Goal: Information Seeking & Learning: Check status

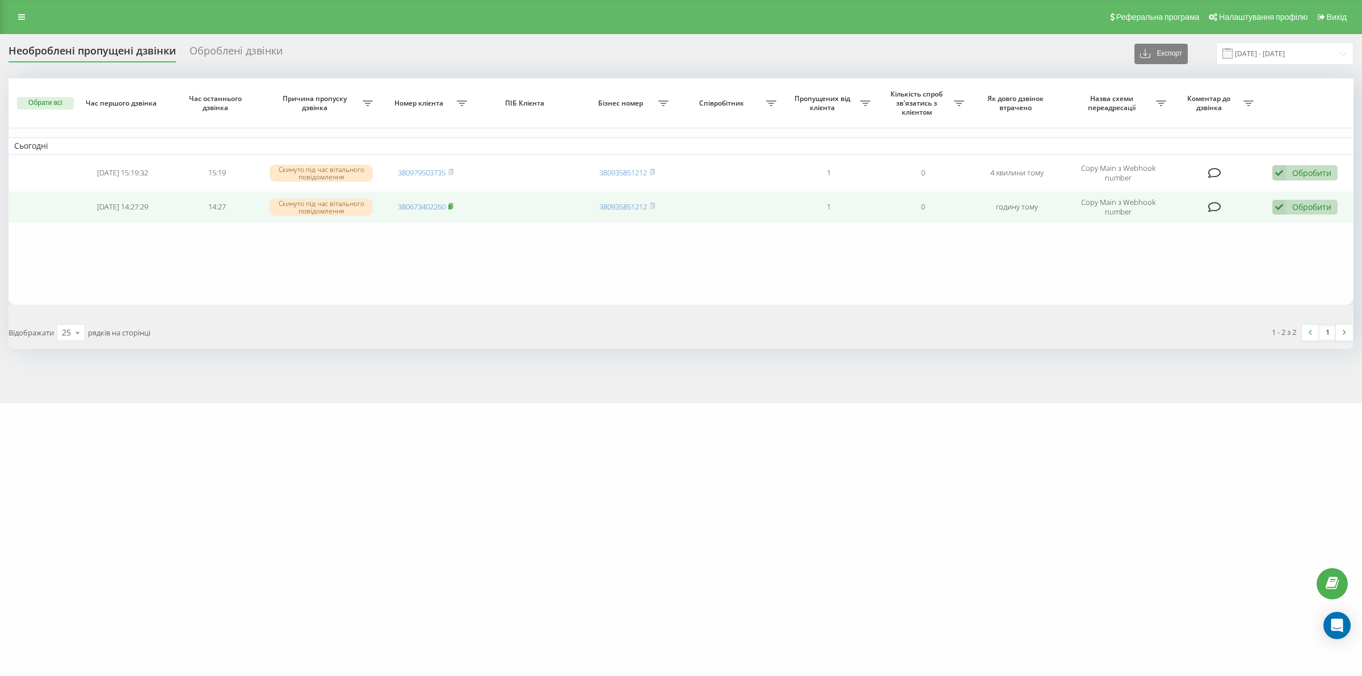
click at [451, 205] on rect at bounding box center [449, 206] width 3 height 5
click at [451, 208] on rect at bounding box center [449, 206] width 3 height 5
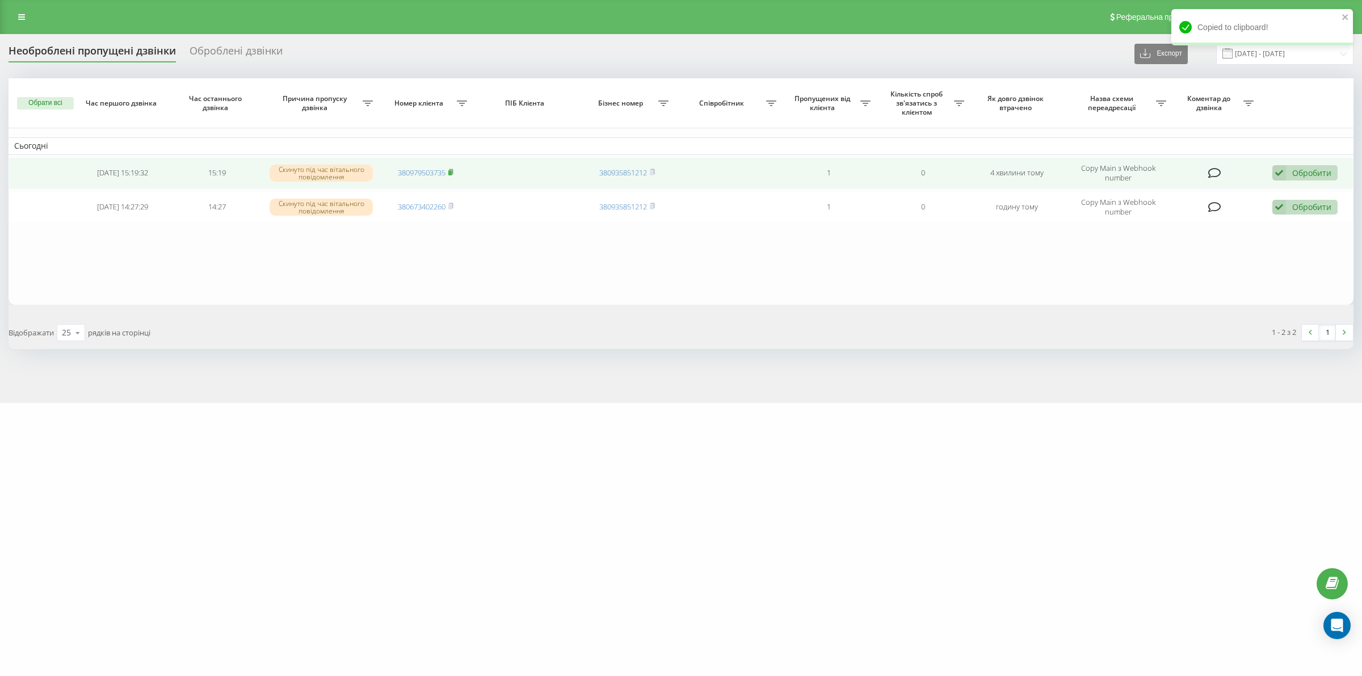
click at [453, 171] on icon at bounding box center [451, 171] width 4 height 5
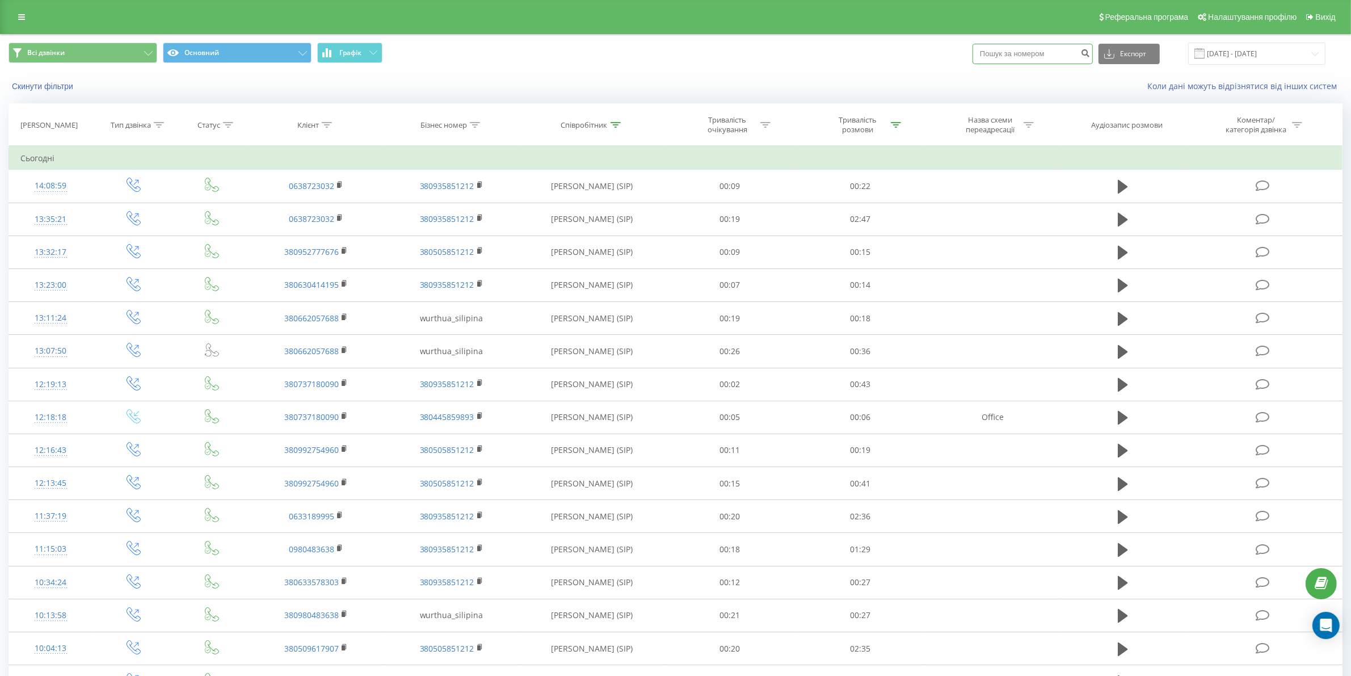
click at [1074, 57] on input at bounding box center [1033, 54] width 120 height 20
paste input "380673402260"
click at [1003, 52] on input "380673402260" at bounding box center [1033, 54] width 120 height 20
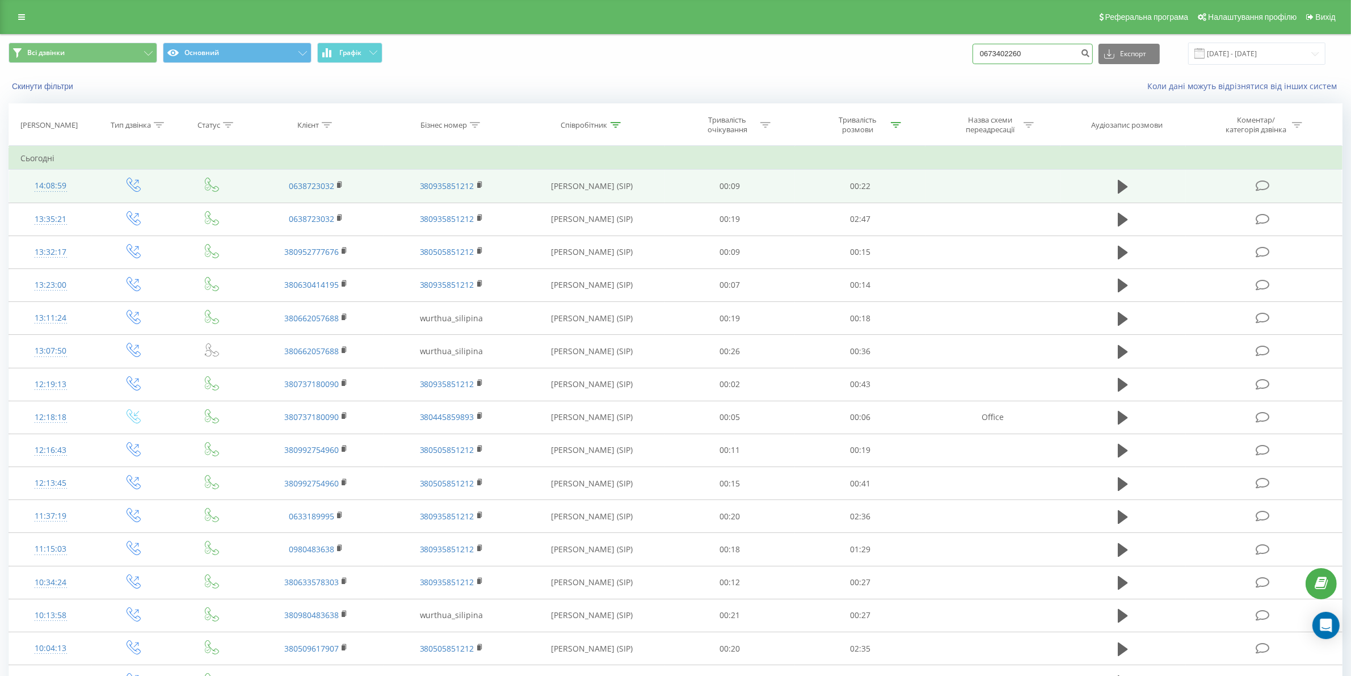
type input "0673402260"
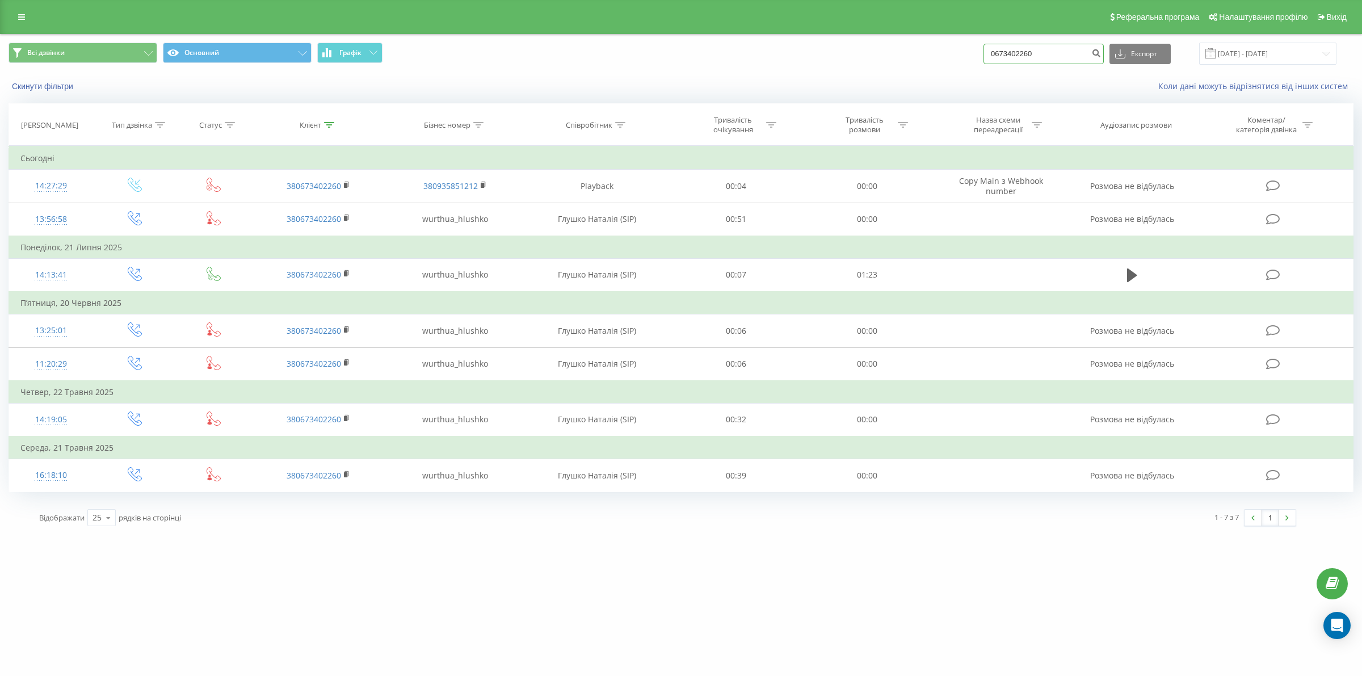
drag, startPoint x: 1060, startPoint y: 53, endPoint x: 931, endPoint y: 52, distance: 128.3
click at [931, 52] on div "Всі дзвінки Основний Графік 0673402260 Експорт .csv .xls .xlsx 21.05.2025 - 21.…" at bounding box center [681, 54] width 1345 height 22
paste input "380979503735"
click at [1014, 54] on input "380979503735" at bounding box center [1044, 54] width 120 height 20
type input "0979503735"
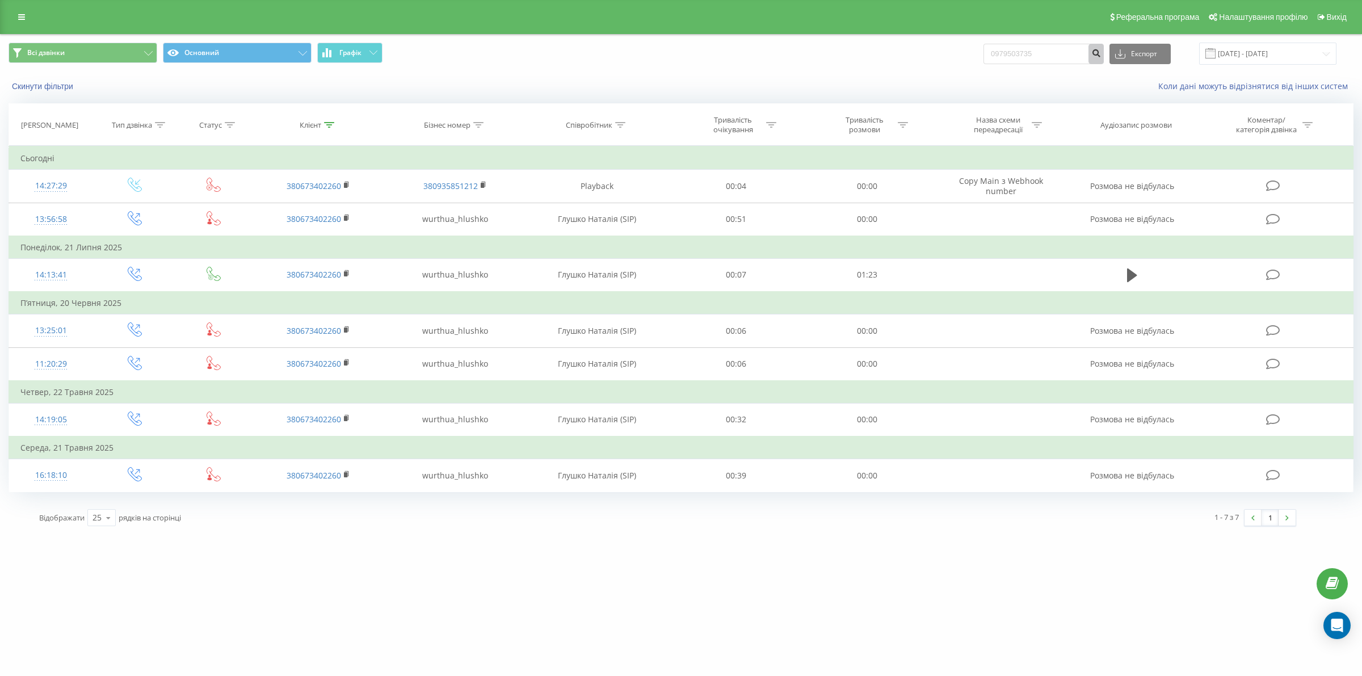
click at [1101, 53] on icon "submit" at bounding box center [1096, 51] width 10 height 7
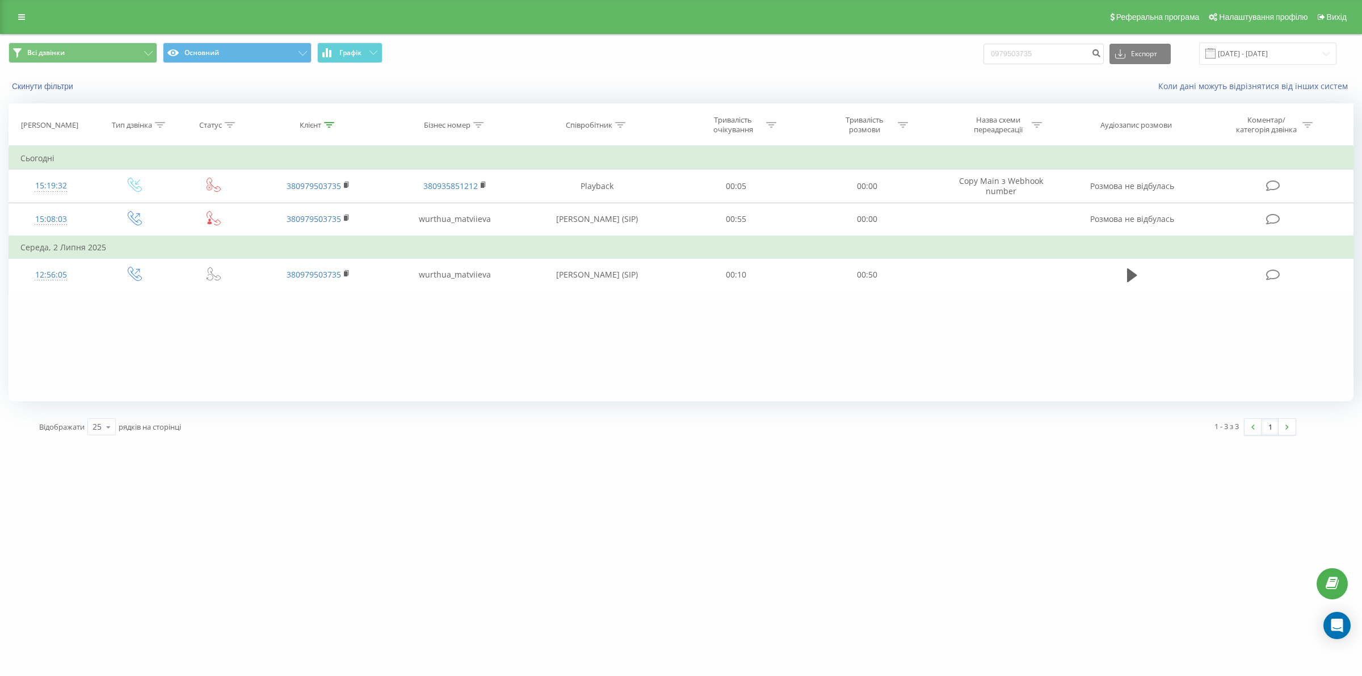
drag, startPoint x: 23, startPoint y: 15, endPoint x: 41, endPoint y: 56, distance: 44.0
click at [23, 15] on icon at bounding box center [21, 17] width 7 height 8
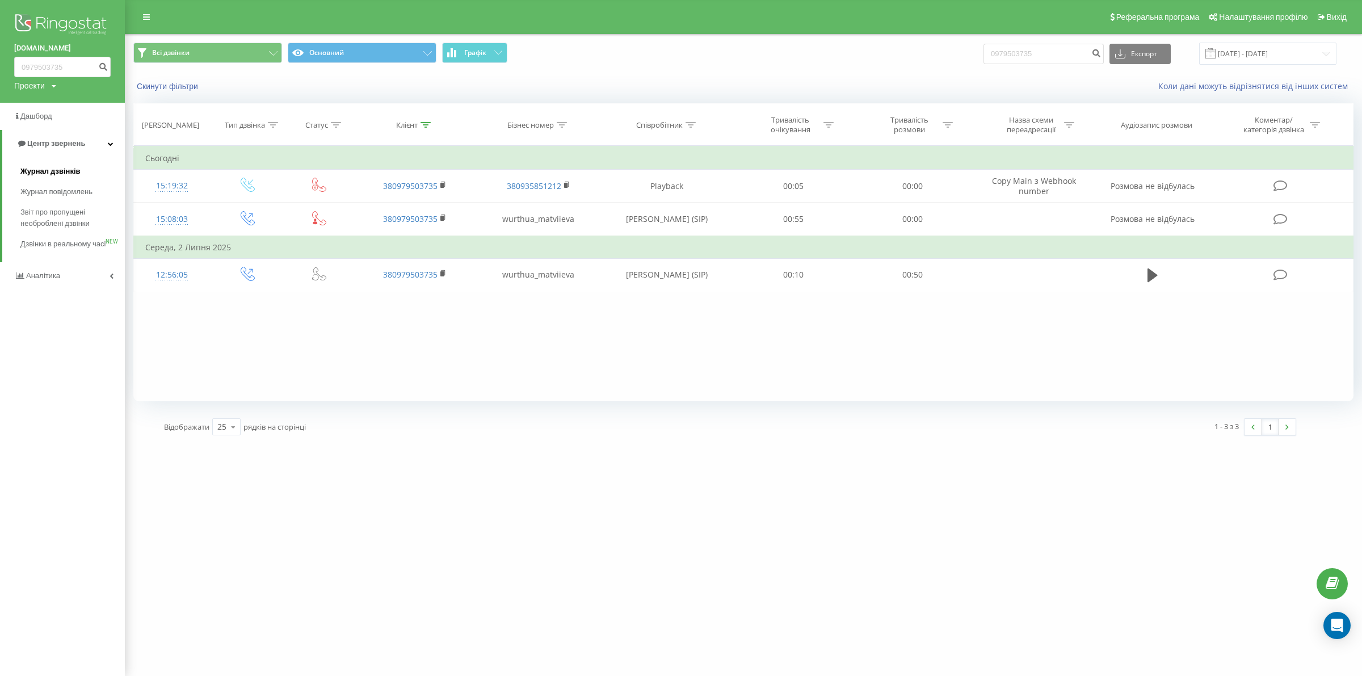
click at [74, 166] on span "Журнал дзвінків" at bounding box center [50, 171] width 60 height 11
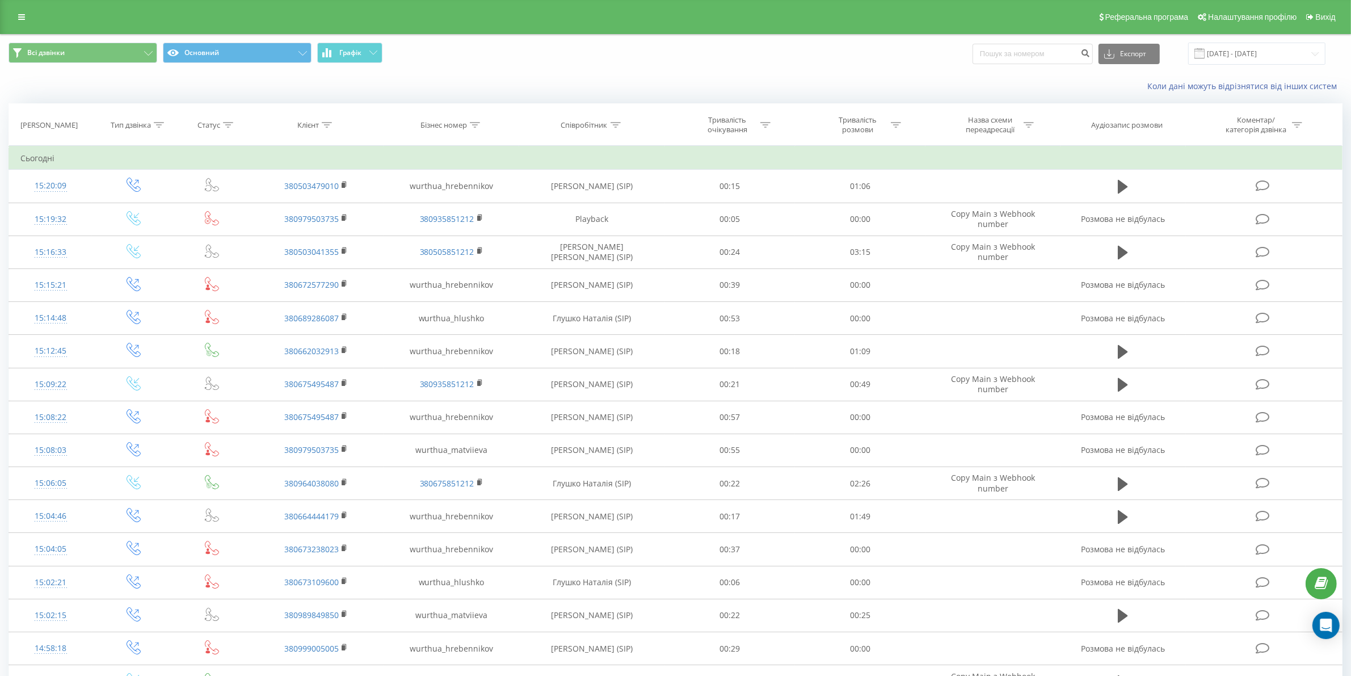
drag, startPoint x: 608, startPoint y: 123, endPoint x: 602, endPoint y: 150, distance: 27.9
click at [607, 123] on div "Співробітник" at bounding box center [591, 125] width 60 height 10
click at [612, 200] on input "text" at bounding box center [593, 206] width 100 height 20
type input "сіліпіна"
click at [603, 228] on span "OK" at bounding box center [616, 229] width 32 height 18
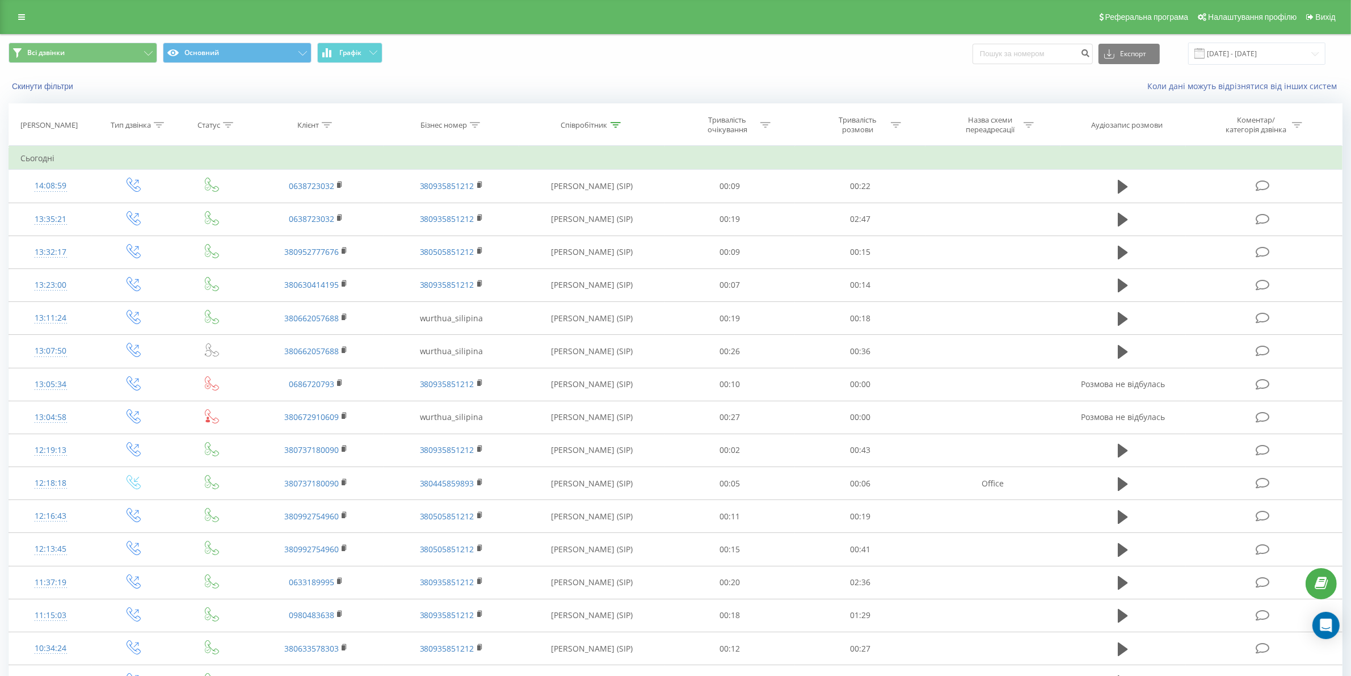
click at [764, 124] on icon at bounding box center [765, 125] width 10 height 6
click at [881, 123] on div "Тривалість розмови" at bounding box center [857, 124] width 61 height 19
click at [892, 121] on div at bounding box center [896, 125] width 10 height 10
click at [881, 183] on div at bounding box center [854, 180] width 81 height 11
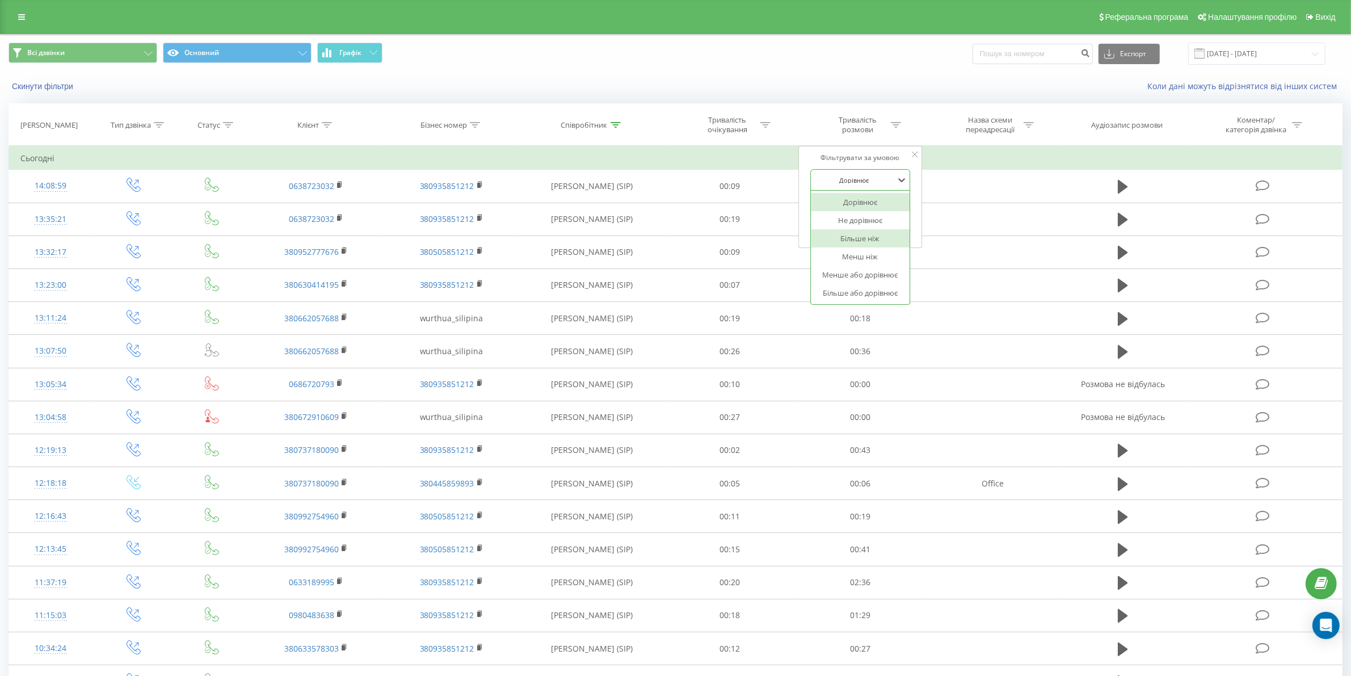
click at [876, 242] on div "Більше ніж" at bounding box center [860, 238] width 99 height 18
drag, startPoint x: 874, startPoint y: 207, endPoint x: 872, endPoint y: 216, distance: 9.2
click at [874, 207] on input "text" at bounding box center [860, 206] width 100 height 20
type input "03"
click at [900, 232] on span "OK" at bounding box center [885, 229] width 32 height 18
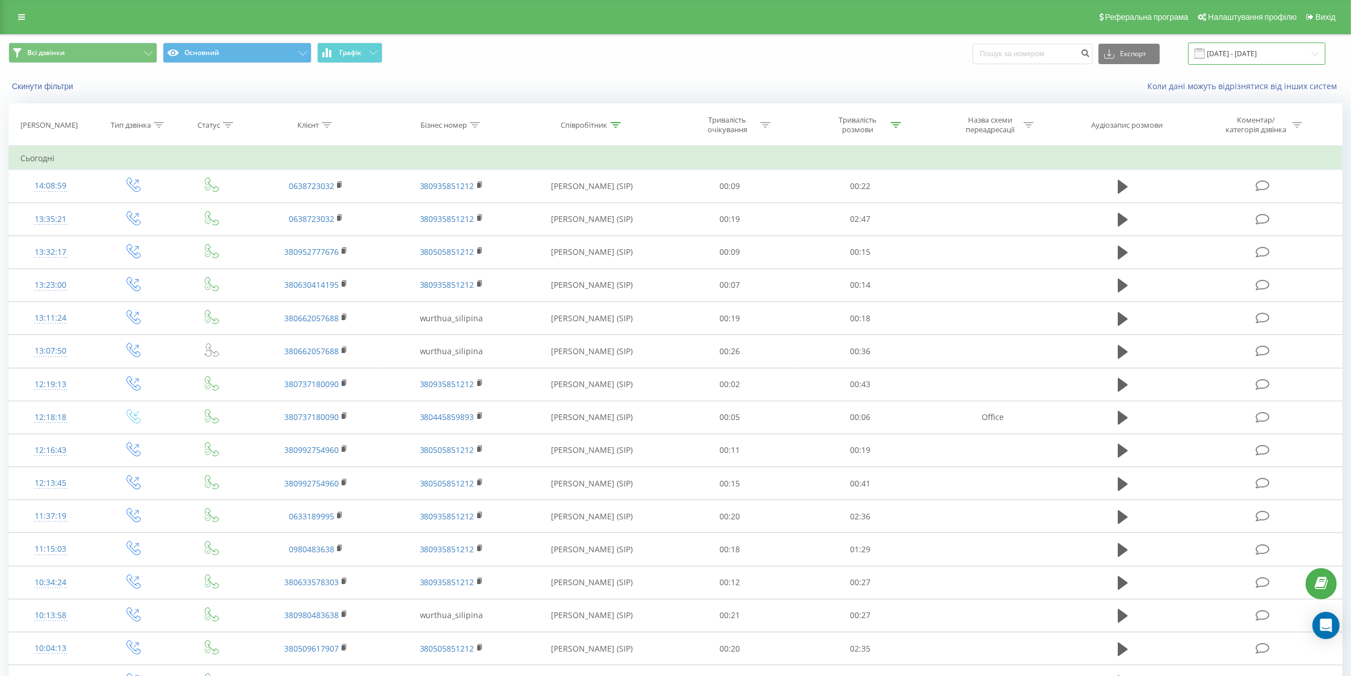
click at [1247, 57] on input "[DATE] - [DATE]" at bounding box center [1256, 54] width 137 height 22
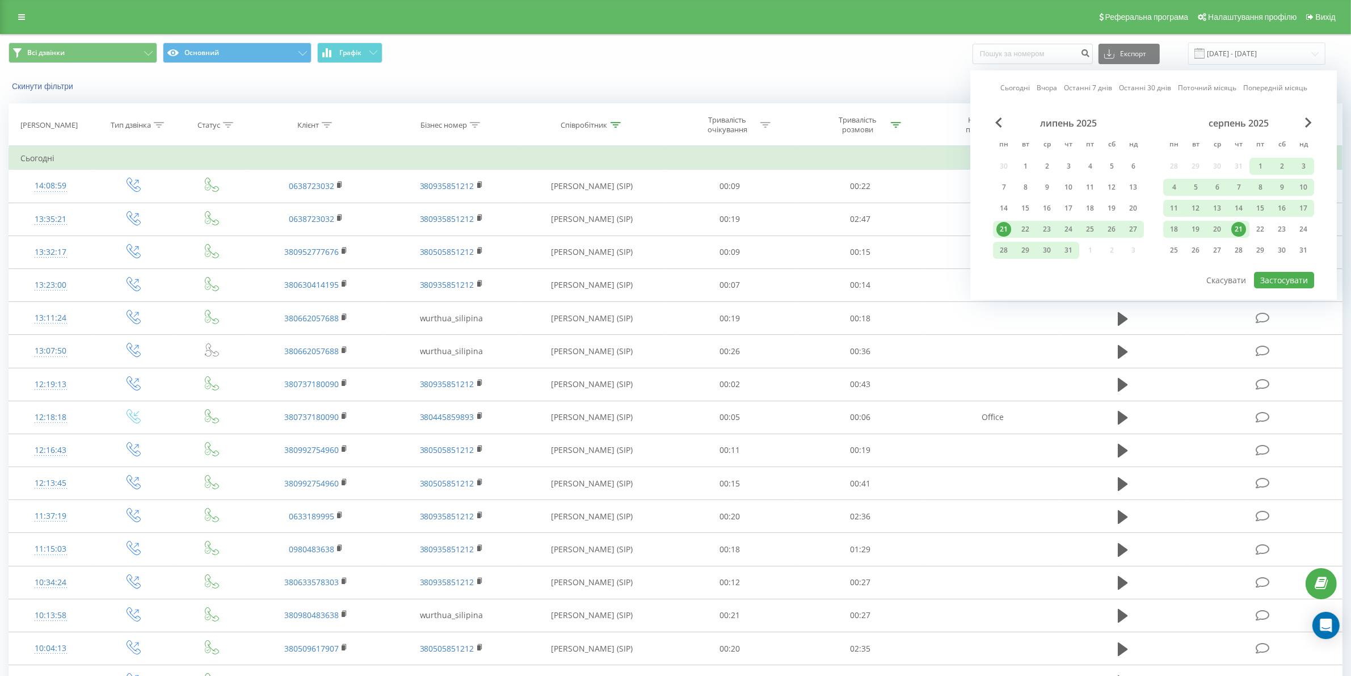
click at [1240, 224] on div "21" at bounding box center [1239, 229] width 15 height 15
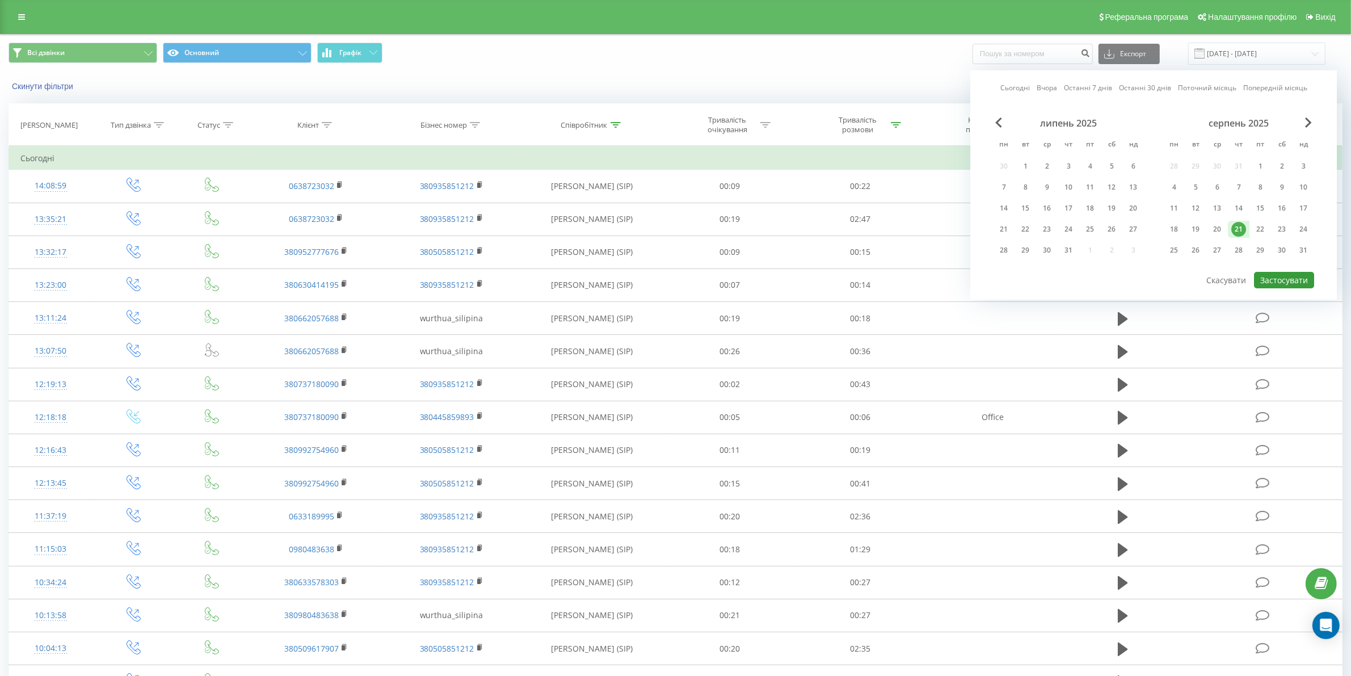
click at [1278, 277] on button "Застосувати" at bounding box center [1284, 280] width 60 height 16
type input "21.08.2025 - 21.08.2025"
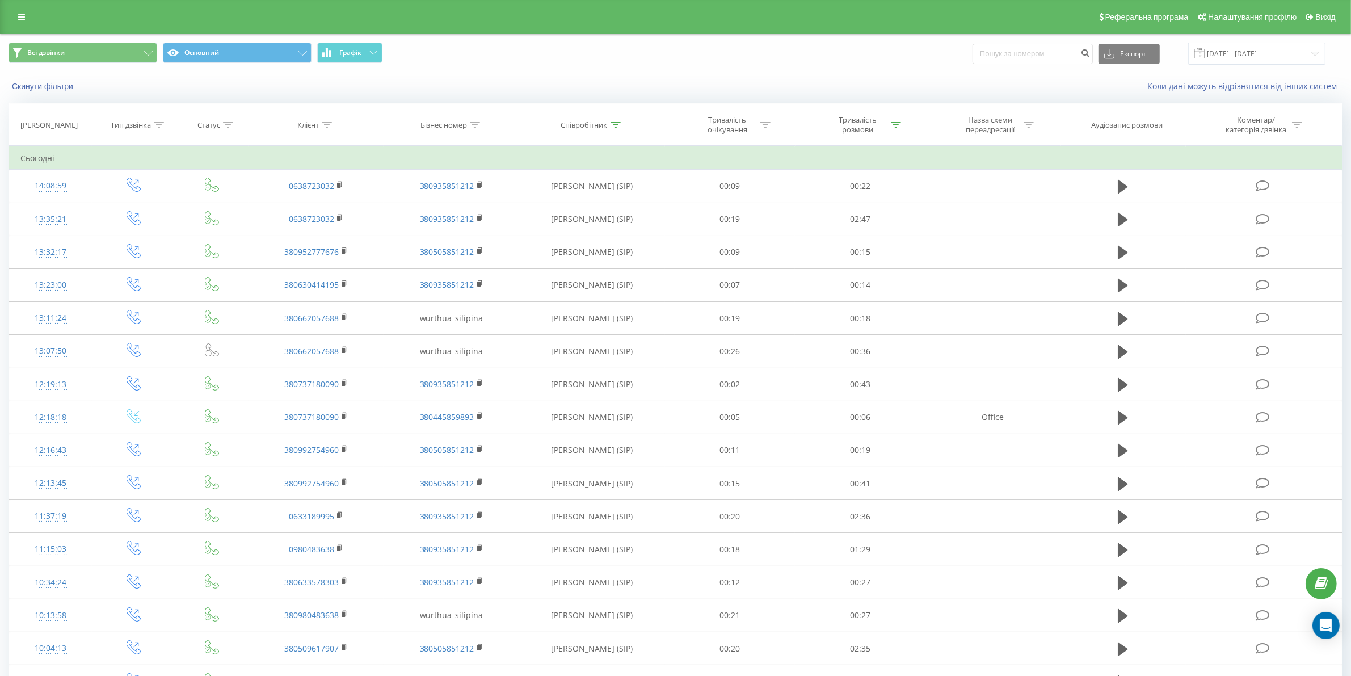
click at [586, 123] on div "Співробітник" at bounding box center [584, 125] width 47 height 10
drag, startPoint x: 597, startPoint y: 203, endPoint x: 532, endPoint y: 203, distance: 64.7
click at [532, 203] on div "Фільтрувати за умовою Містить сіліпіна Скасувати OK" at bounding box center [593, 197] width 124 height 102
click button "OK" at bounding box center [616, 229] width 48 height 14
drag, startPoint x: 604, startPoint y: 123, endPoint x: 598, endPoint y: 174, distance: 52.1
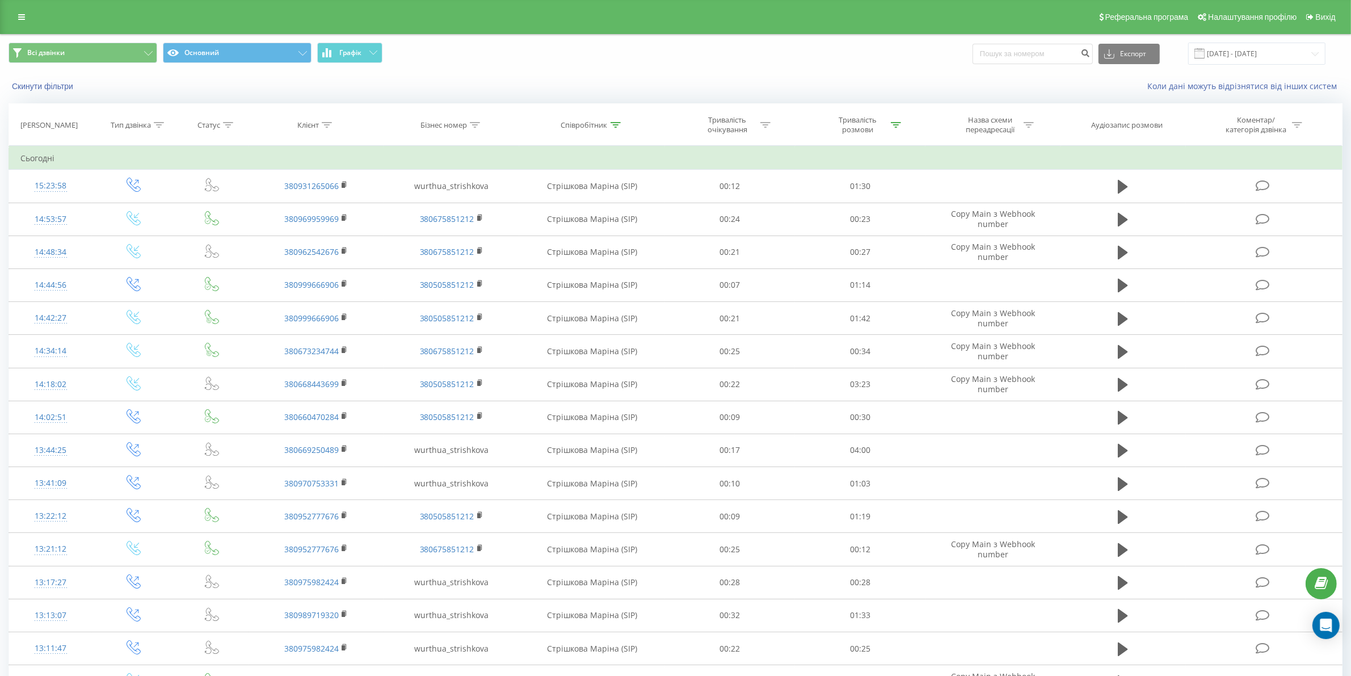
click at [604, 123] on div "Співробітник" at bounding box center [584, 125] width 47 height 10
drag, startPoint x: 556, startPoint y: 200, endPoint x: 544, endPoint y: 201, distance: 12.5
click at [544, 201] on input "стрішкова" at bounding box center [593, 206] width 100 height 20
type input "[PERSON_NAME]"
click button "OK" at bounding box center [616, 229] width 48 height 14
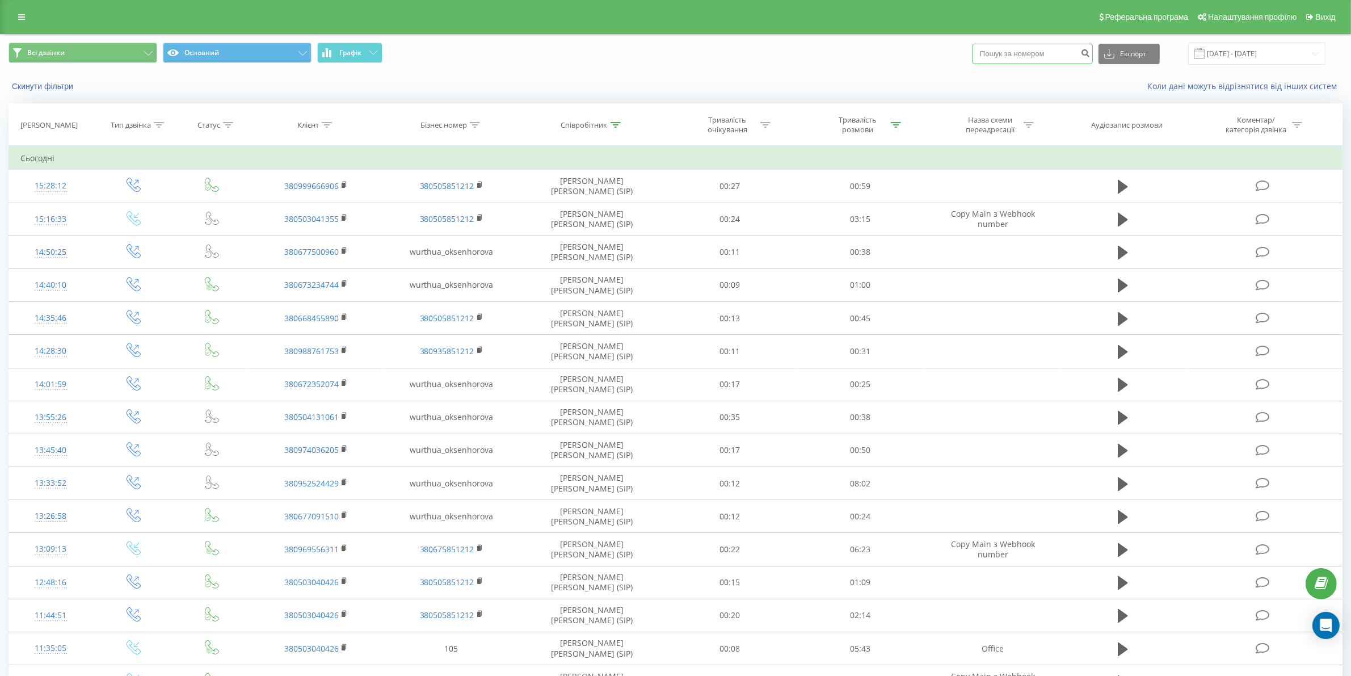
click at [1033, 60] on input at bounding box center [1033, 54] width 120 height 20
click at [602, 117] on th "Співробітник" at bounding box center [592, 125] width 146 height 42
click at [599, 122] on div "Співробітник" at bounding box center [584, 125] width 47 height 10
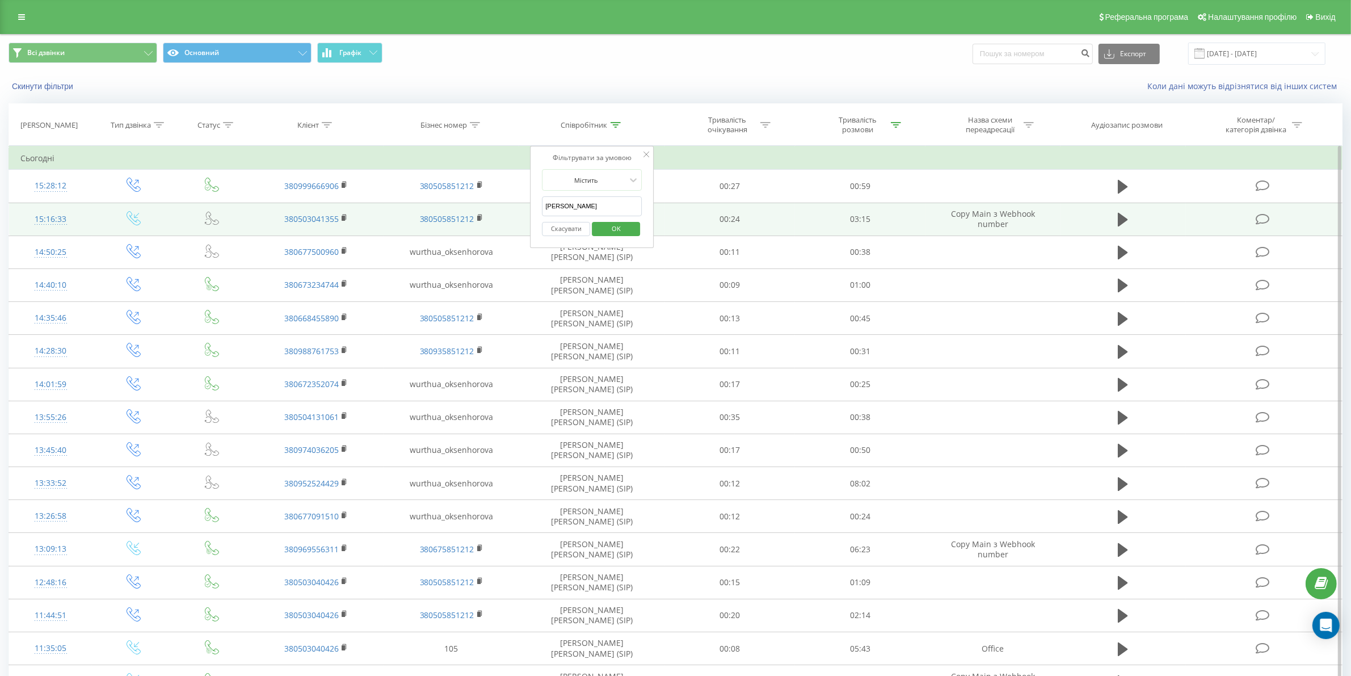
drag, startPoint x: 600, startPoint y: 211, endPoint x: 517, endPoint y: 218, distance: 83.2
click at [517, 218] on table "Фільтрувати за умовою Дорівнює Введіть значення Скасувати OK Фільтрувати за умо…" at bounding box center [676, 504] width 1334 height 717
click button "OK" at bounding box center [616, 229] width 48 height 14
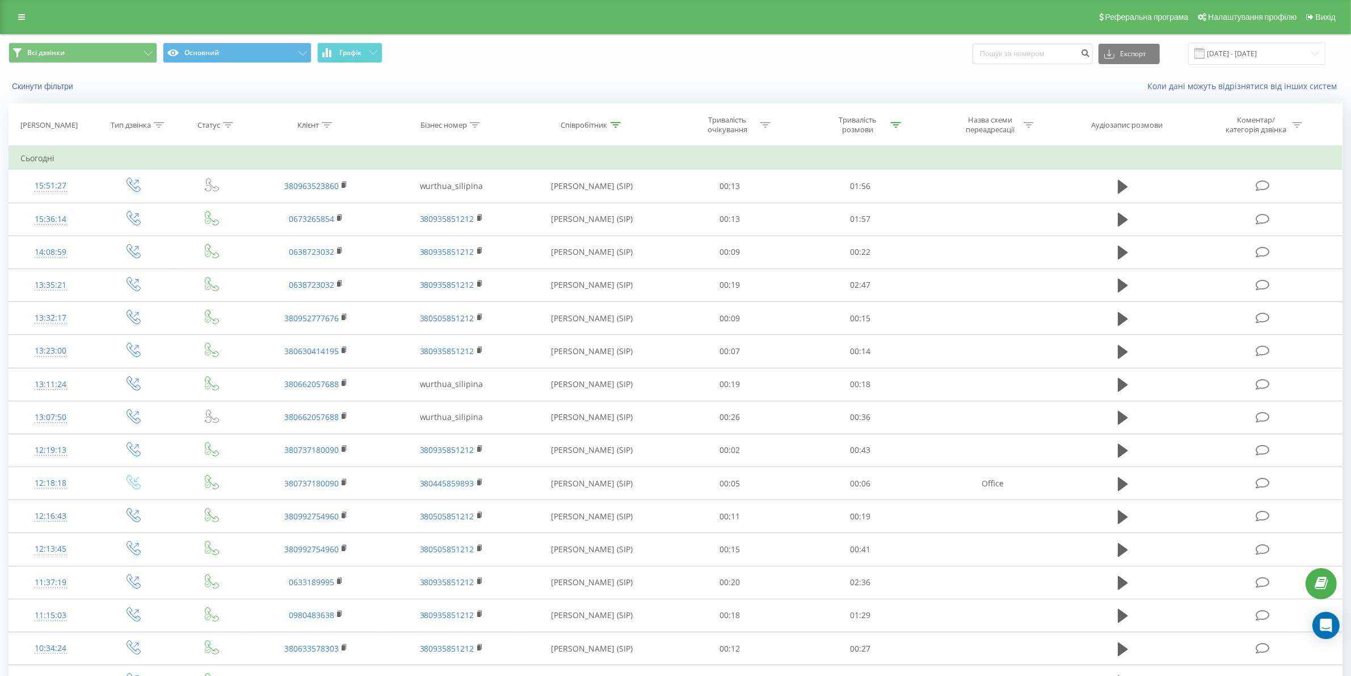
click at [616, 125] on icon at bounding box center [616, 125] width 10 height 6
drag, startPoint x: 600, startPoint y: 203, endPoint x: 548, endPoint y: 199, distance: 51.8
click at [549, 200] on input "сіліпіна" at bounding box center [593, 206] width 100 height 20
click button "OK" at bounding box center [616, 229] width 48 height 14
click at [591, 128] on div "Співробітник" at bounding box center [584, 125] width 47 height 10
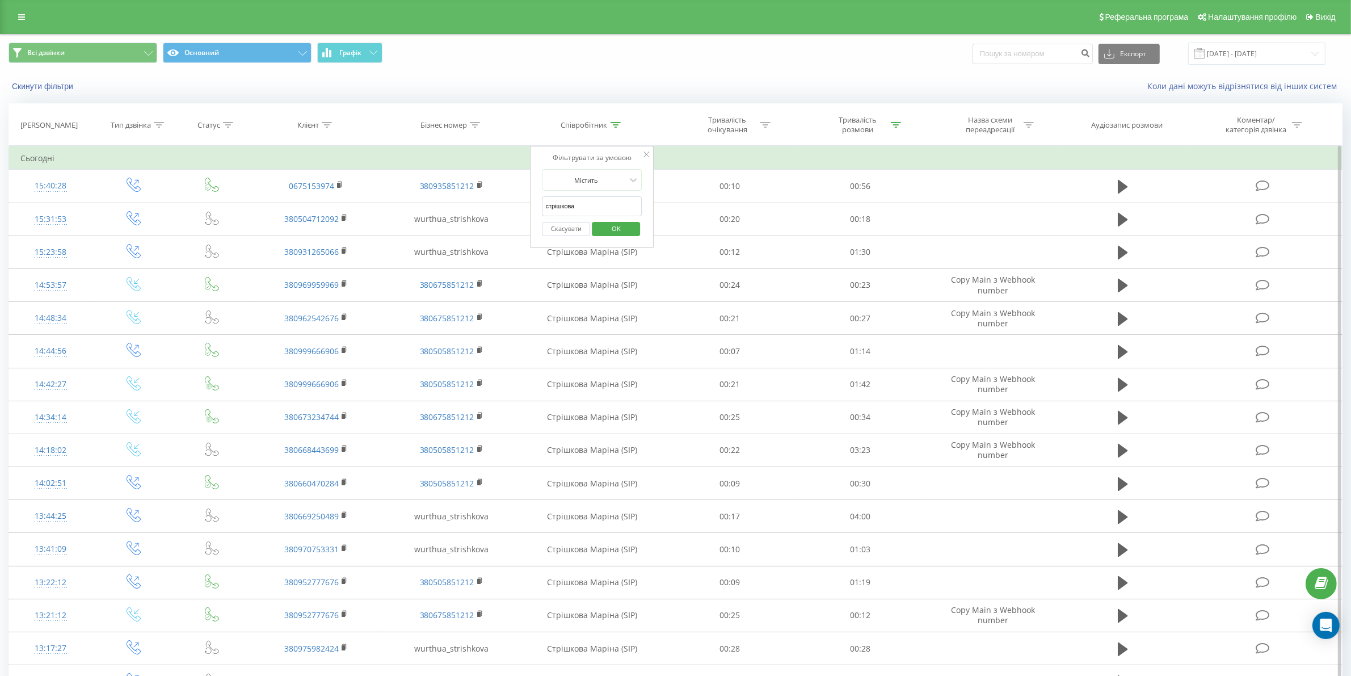
drag, startPoint x: 590, startPoint y: 208, endPoint x: 531, endPoint y: 205, distance: 59.1
click at [531, 205] on div "Фільтрувати за умовою Містить стрішкова Скасувати OK" at bounding box center [593, 197] width 124 height 102
click button "OK" at bounding box center [616, 229] width 48 height 14
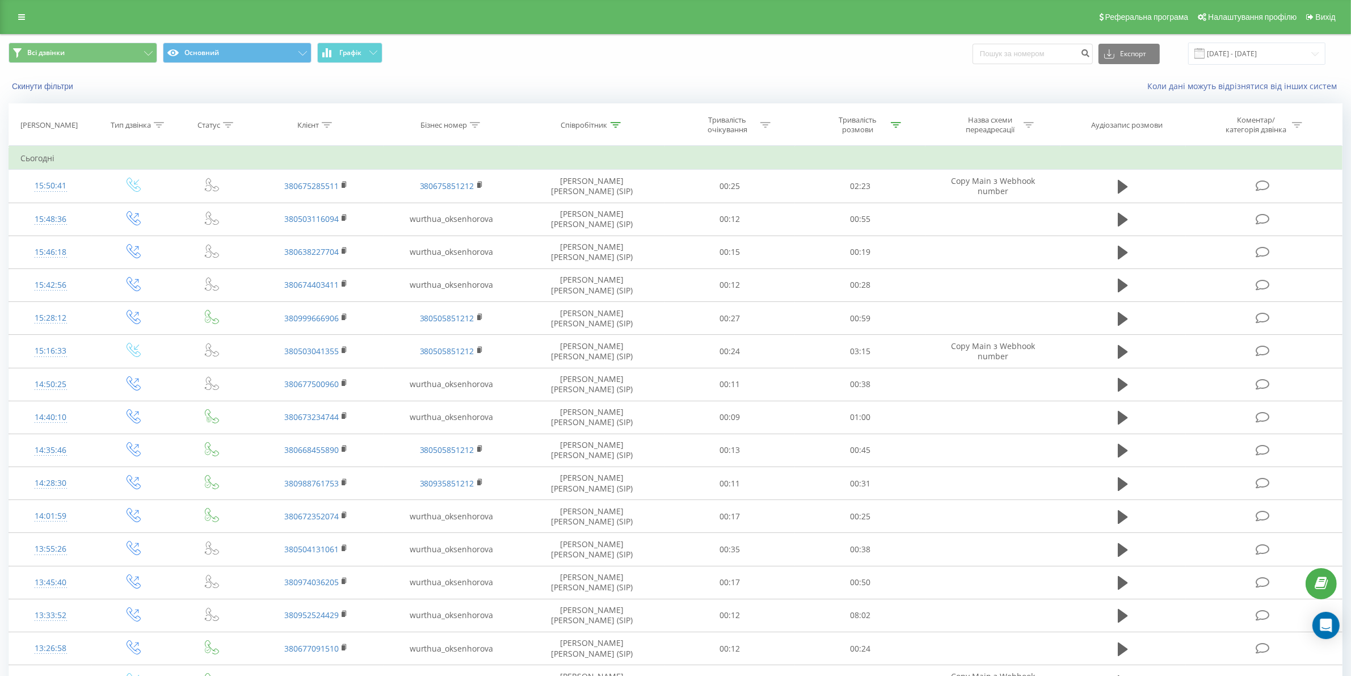
click at [594, 131] on th "Співробітник" at bounding box center [592, 125] width 146 height 42
click at [606, 126] on div "Співробітник" at bounding box center [584, 125] width 47 height 10
drag, startPoint x: 605, startPoint y: 212, endPoint x: 533, endPoint y: 209, distance: 71.6
click at [533, 209] on div "Фільтрувати за умовою Містить оксенгорова Скасувати OK" at bounding box center [593, 197] width 124 height 102
type input "глушко"
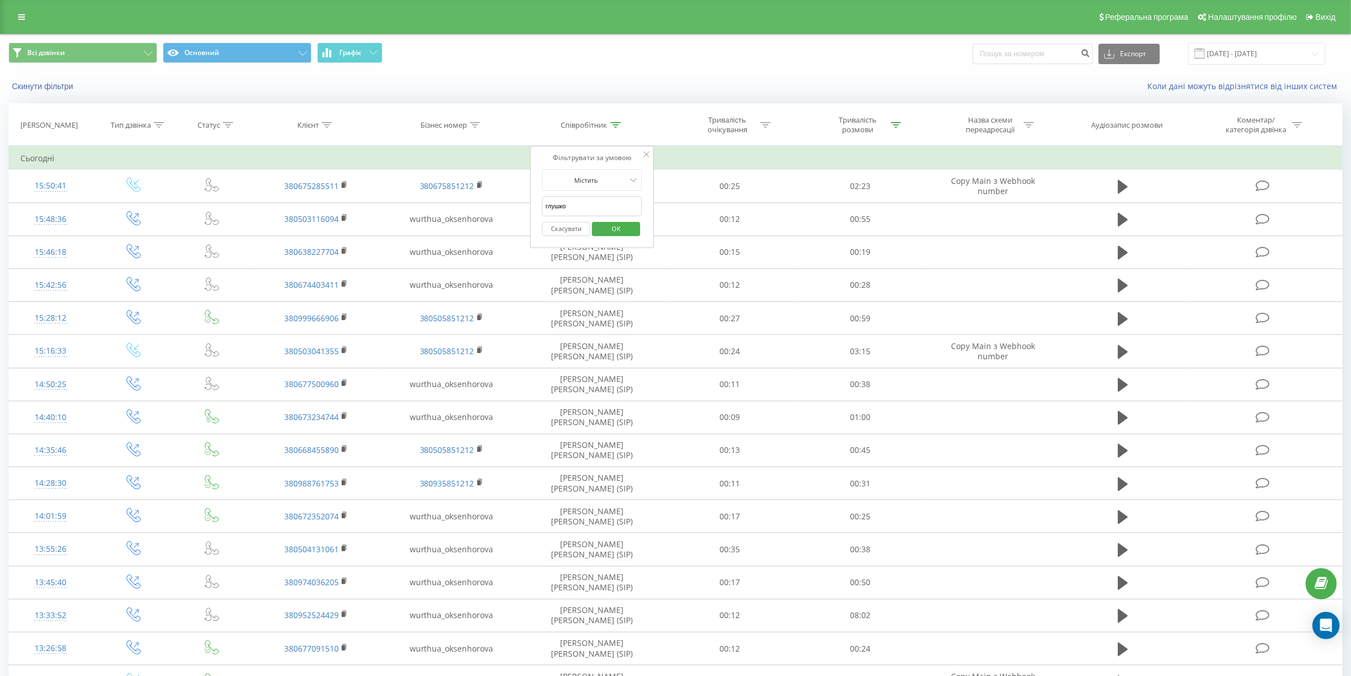
click button "OK" at bounding box center [616, 229] width 48 height 14
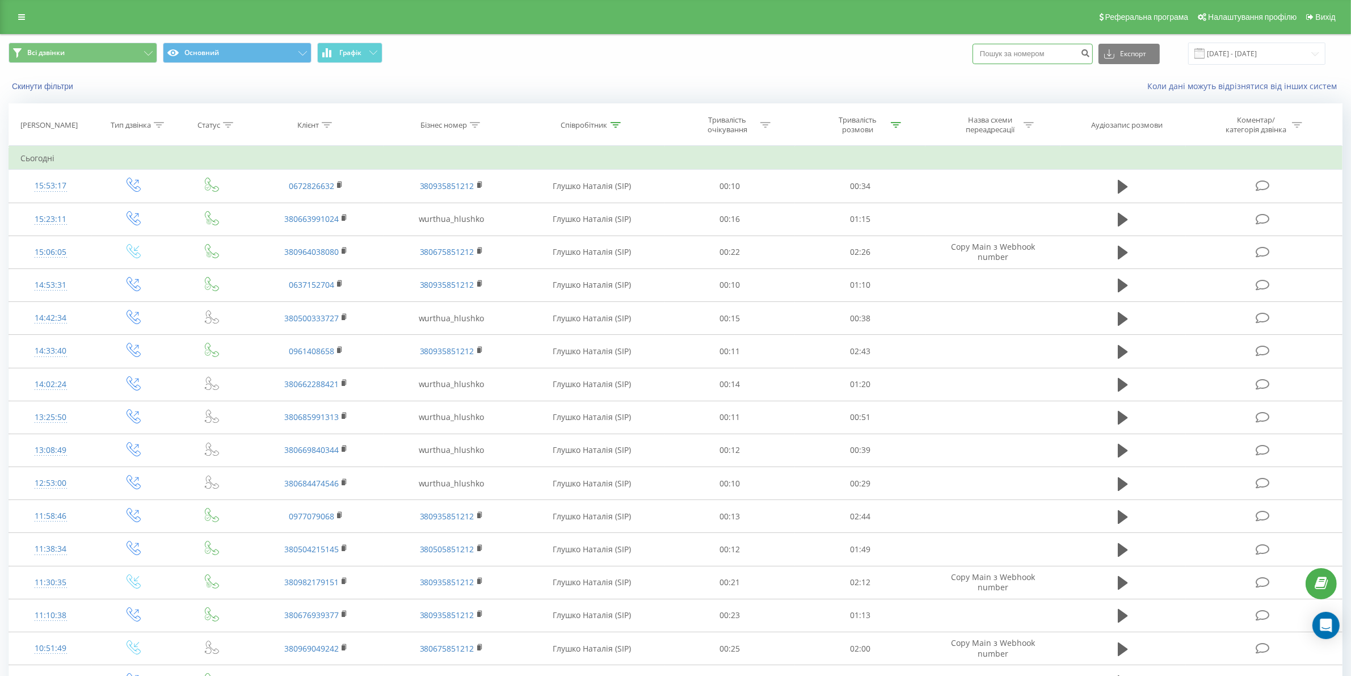
click at [1016, 54] on input at bounding box center [1033, 54] width 120 height 20
paste input "0735174423"
type input "0735174423"
click at [1091, 53] on button "submit" at bounding box center [1085, 54] width 15 height 20
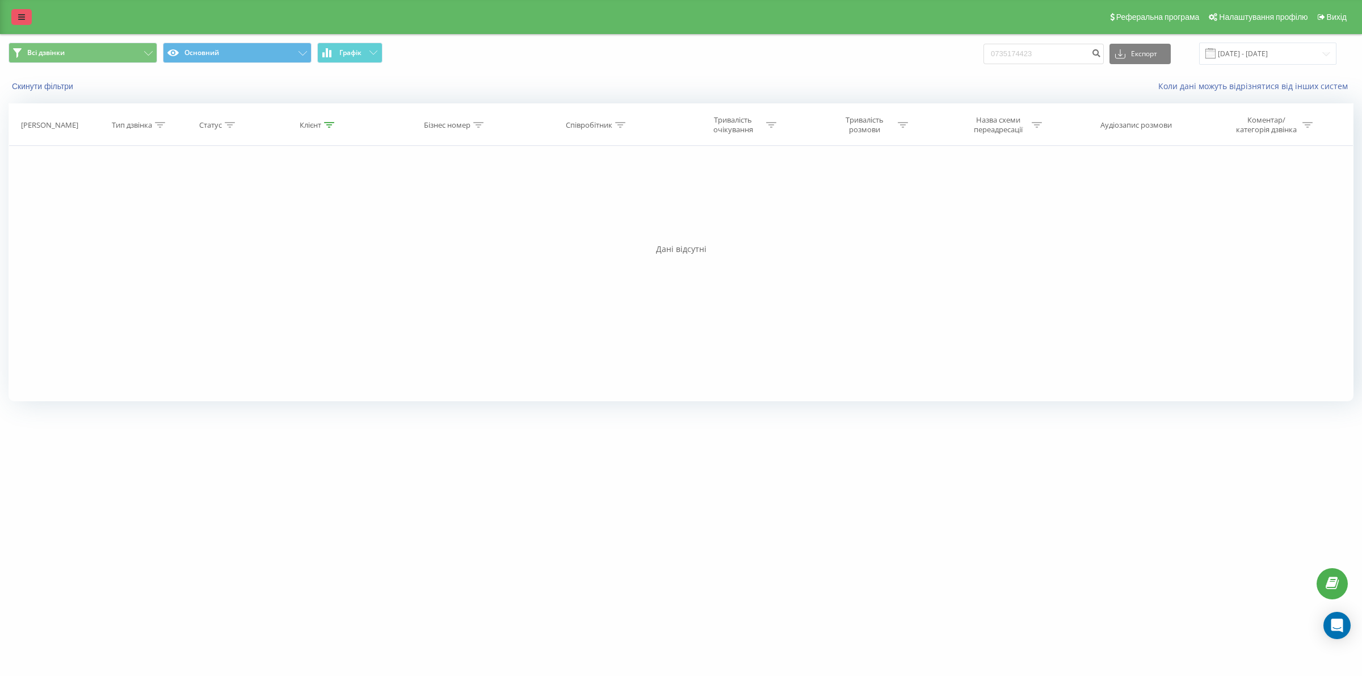
click at [13, 15] on link at bounding box center [21, 17] width 20 height 16
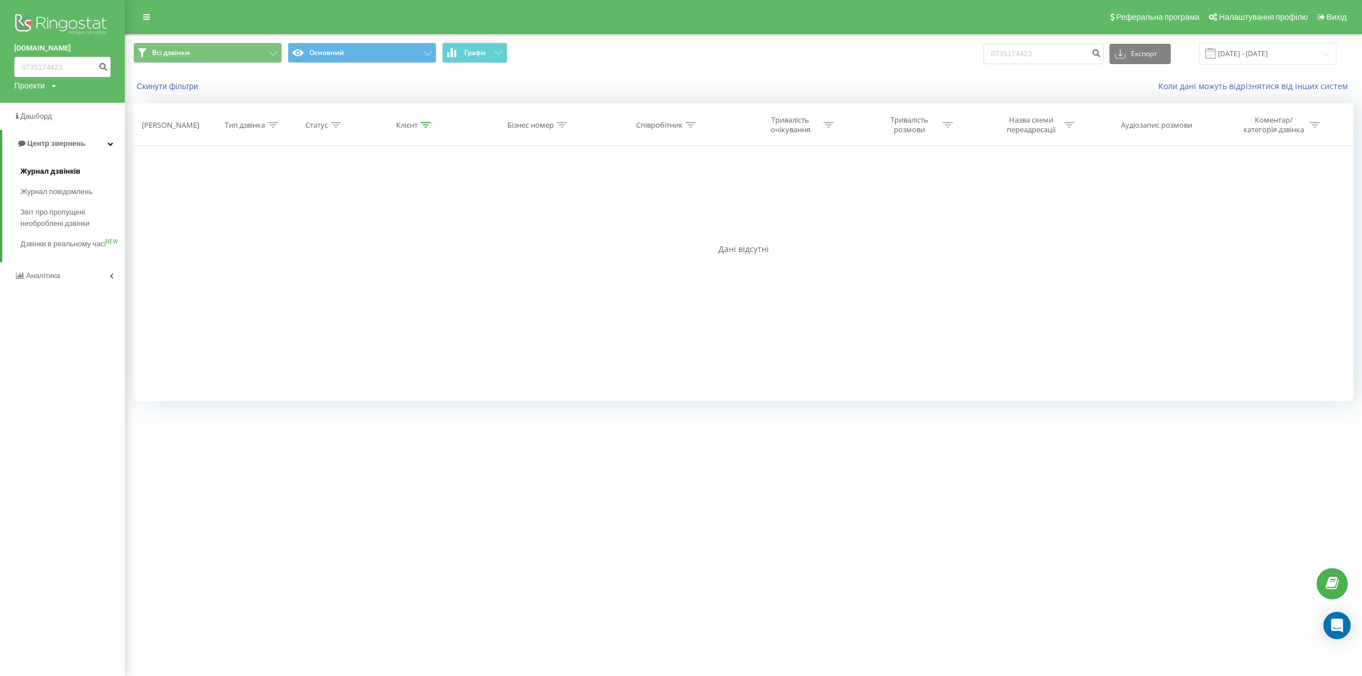
click at [66, 166] on span "Журнал дзвінків" at bounding box center [50, 171] width 60 height 11
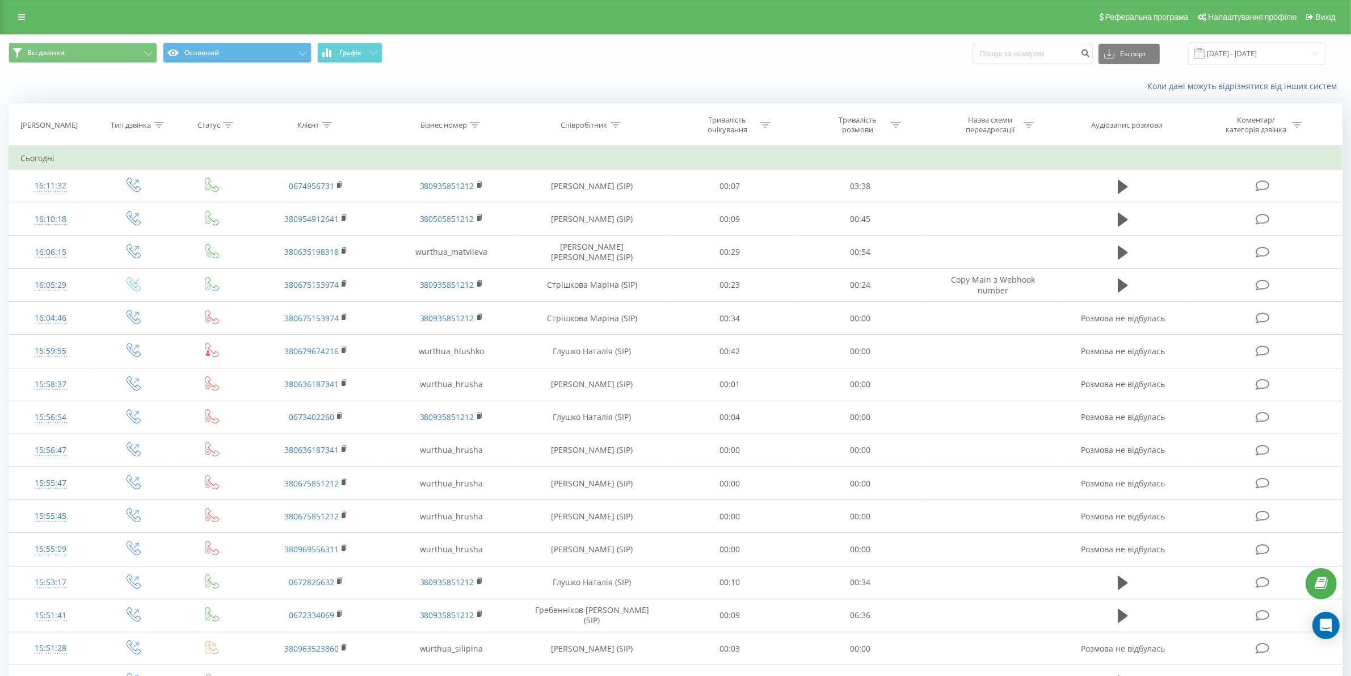
click at [592, 120] on div "Співробітник" at bounding box center [584, 125] width 47 height 10
click at [600, 205] on input "text" at bounding box center [593, 206] width 100 height 20
type input "сіліпіна"
click at [605, 230] on span "OK" at bounding box center [616, 229] width 32 height 18
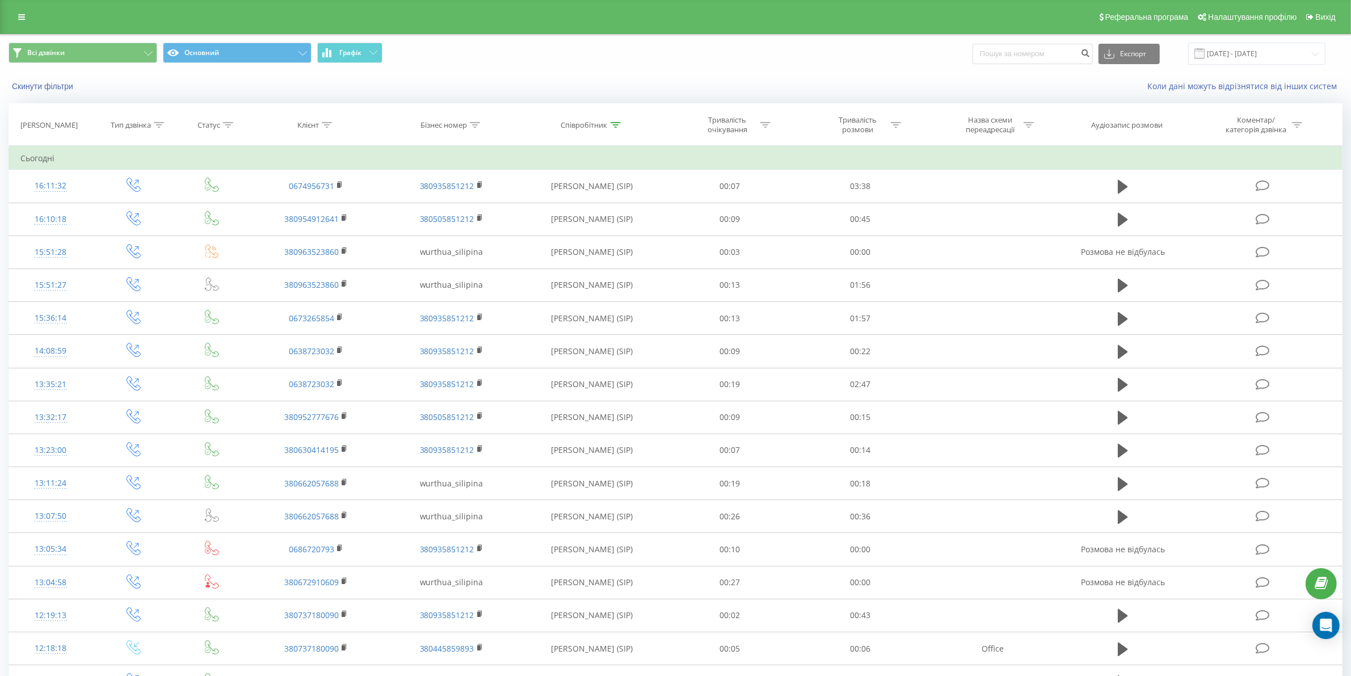
click at [880, 108] on th "Тривалість розмови" at bounding box center [861, 125] width 130 height 42
click at [883, 127] on div "Тривалість розмови" at bounding box center [857, 124] width 61 height 19
click at [880, 173] on div "Дорівнює" at bounding box center [854, 179] width 83 height 17
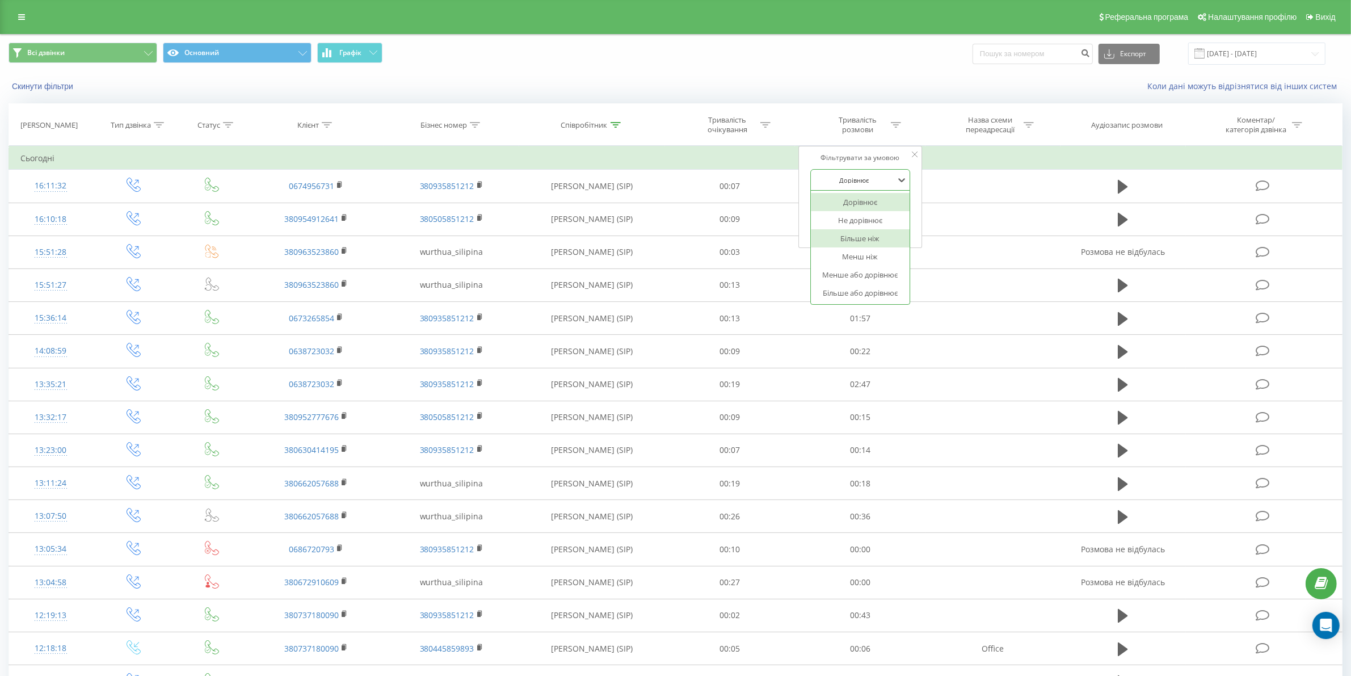
click at [864, 242] on div "Більше ніж" at bounding box center [860, 238] width 99 height 18
click at [852, 211] on input "text" at bounding box center [860, 206] width 100 height 20
type input "03"
click at [869, 230] on span "OK" at bounding box center [885, 229] width 32 height 18
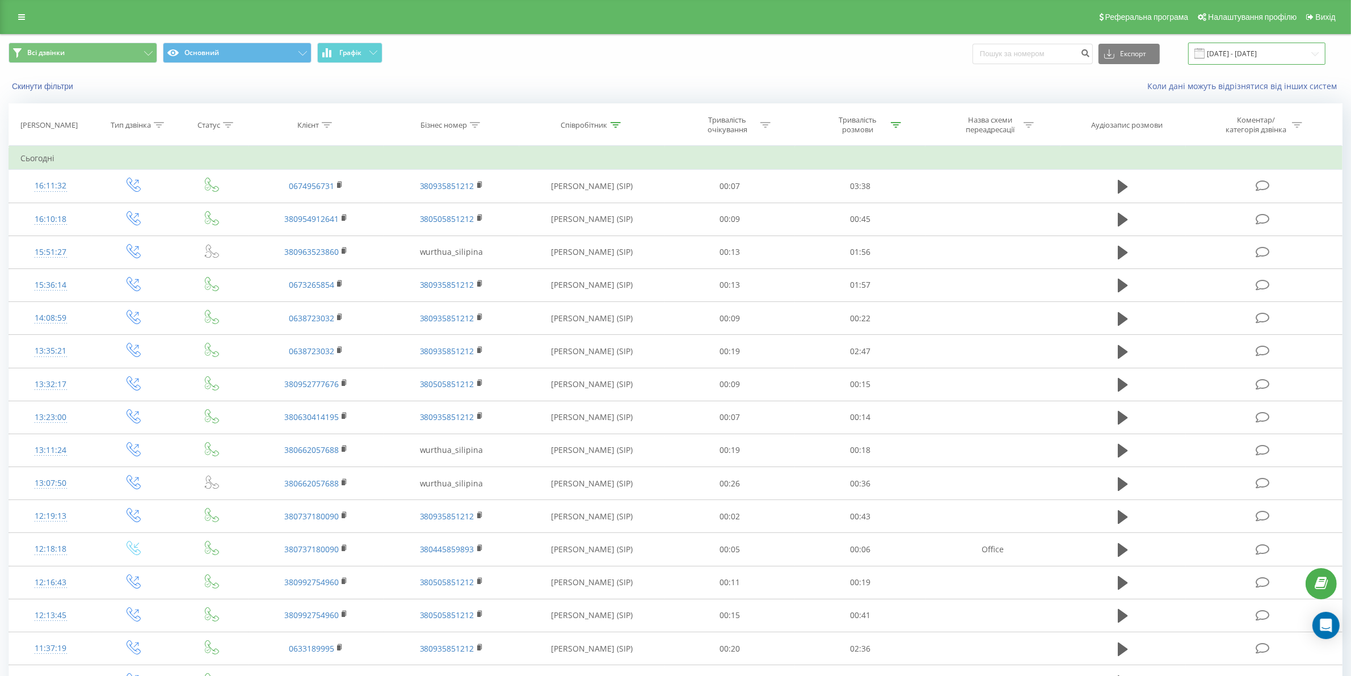
click at [1253, 50] on input "[DATE] - [DATE]" at bounding box center [1256, 54] width 137 height 22
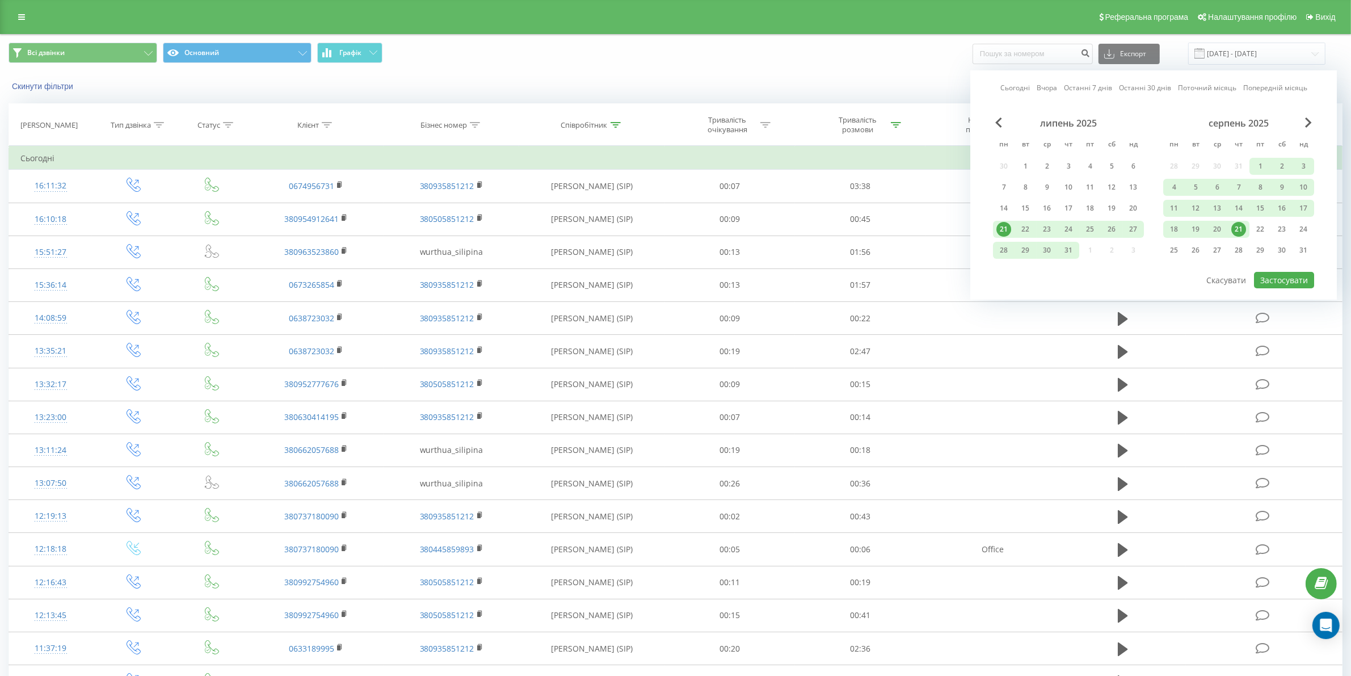
click at [1232, 227] on div "21" at bounding box center [1239, 229] width 15 height 15
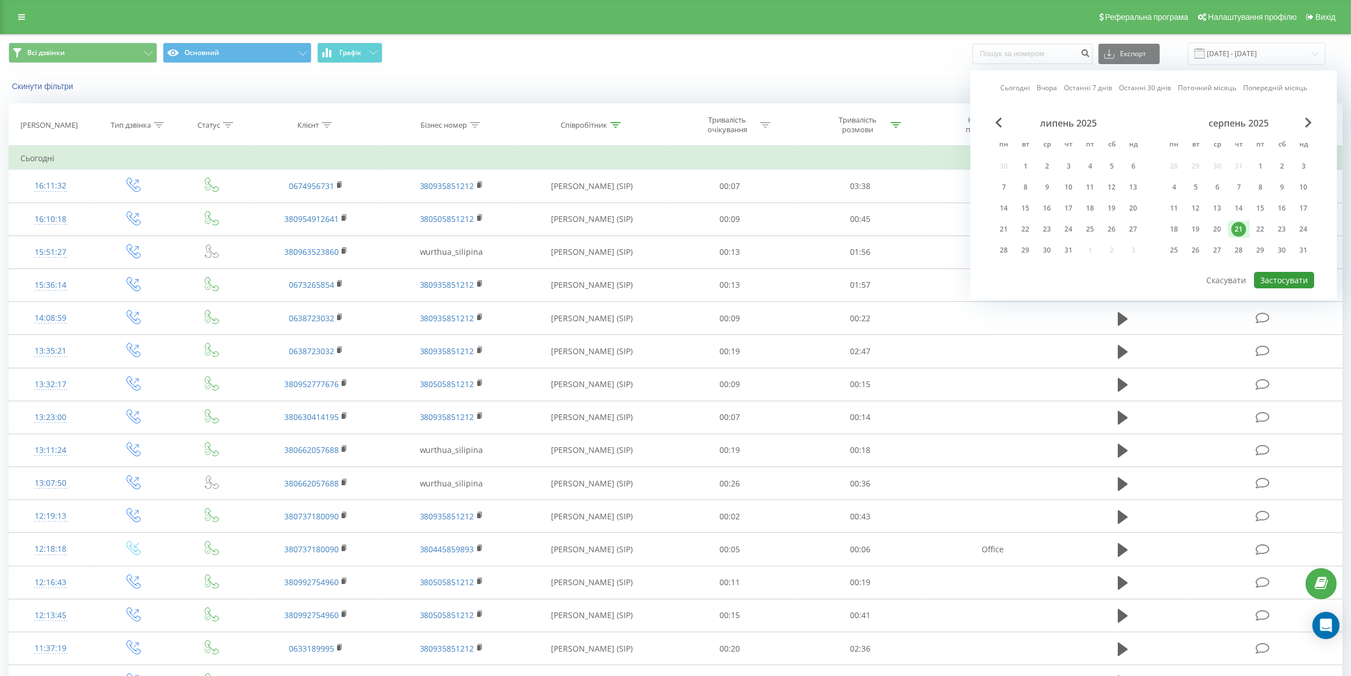
click at [1275, 272] on button "Застосувати" at bounding box center [1284, 280] width 60 height 16
type input "21.08.2025 - 21.08.2025"
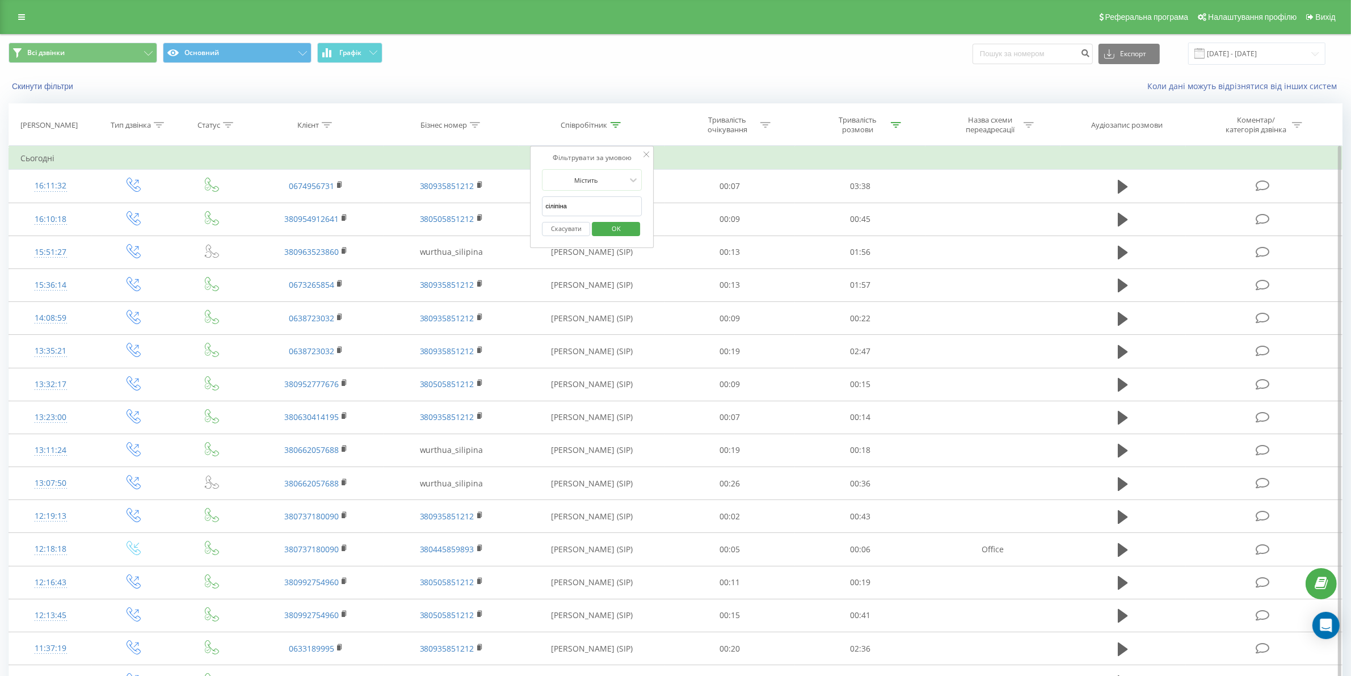
click at [590, 197] on input "сіліпіна" at bounding box center [593, 206] width 100 height 20
click button "OK" at bounding box center [616, 229] width 48 height 14
click at [594, 117] on th "Співробітник" at bounding box center [592, 125] width 146 height 42
drag, startPoint x: 597, startPoint y: 124, endPoint x: 594, endPoint y: 136, distance: 12.8
click at [597, 125] on div "Співробітник" at bounding box center [584, 125] width 47 height 10
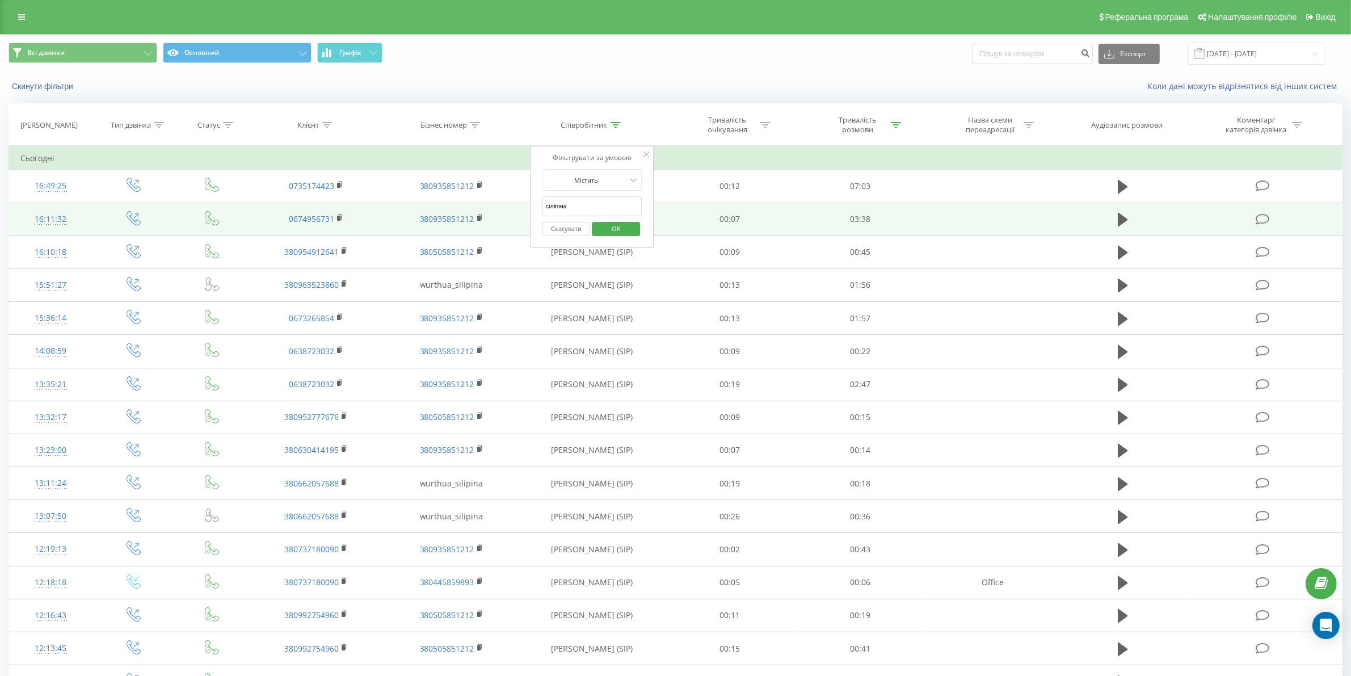
drag, startPoint x: 580, startPoint y: 203, endPoint x: 520, endPoint y: 203, distance: 59.6
click at [520, 203] on table "Фільтрувати за умовою Дорівнює Введіть значення Скасувати OK Фільтрувати за умо…" at bounding box center [676, 571] width 1334 height 850
click button "OK" at bounding box center [616, 229] width 48 height 14
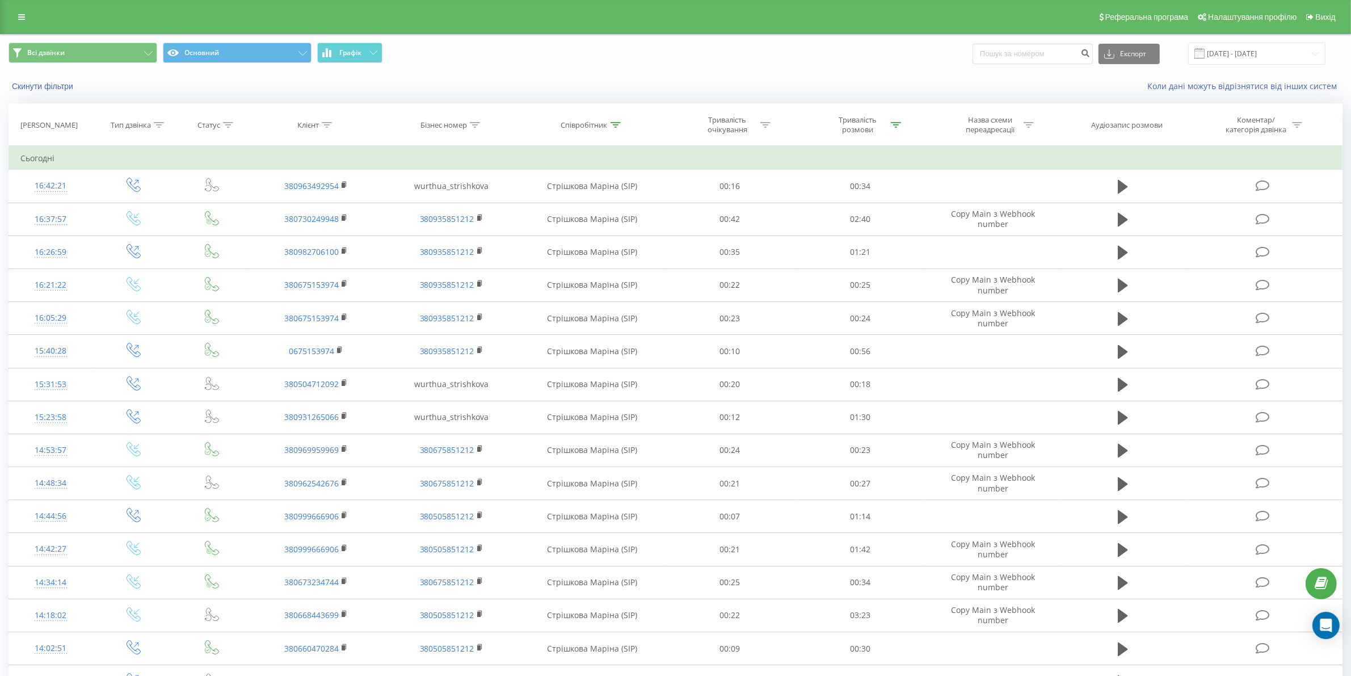
click at [591, 123] on div "Співробітник" at bounding box center [584, 125] width 47 height 10
drag, startPoint x: 582, startPoint y: 203, endPoint x: 534, endPoint y: 204, distance: 48.3
click at [534, 204] on div "Фільтрувати за умовою Містить стрішкова Скасувати OK" at bounding box center [593, 197] width 124 height 102
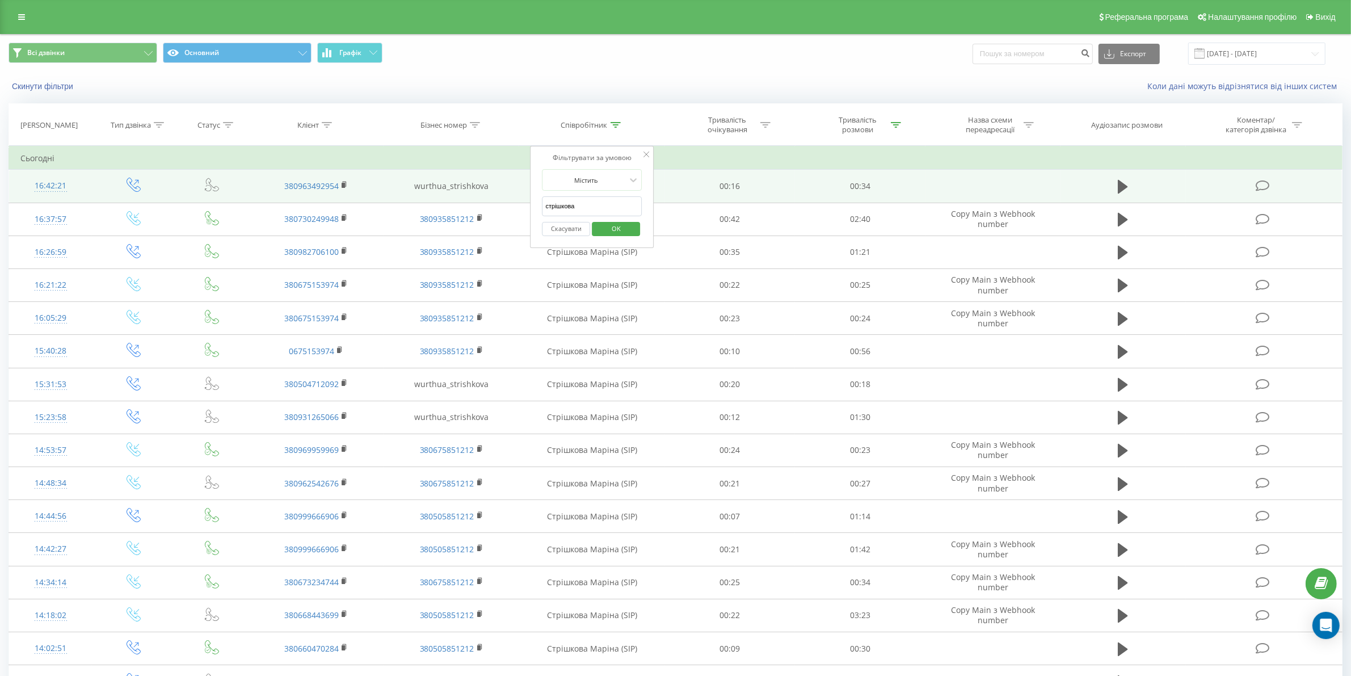
type input "з"
click button "OK" at bounding box center [616, 229] width 48 height 14
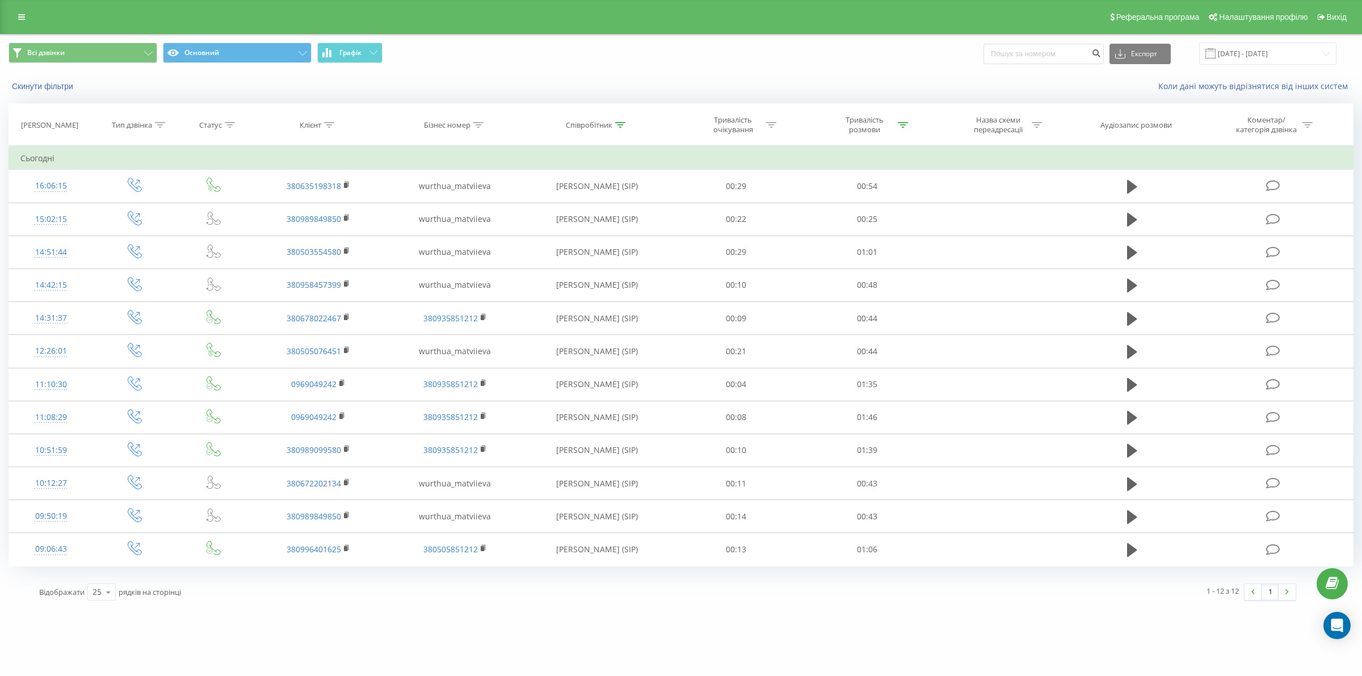
click at [582, 125] on div "Співробітник" at bounding box center [589, 125] width 47 height 10
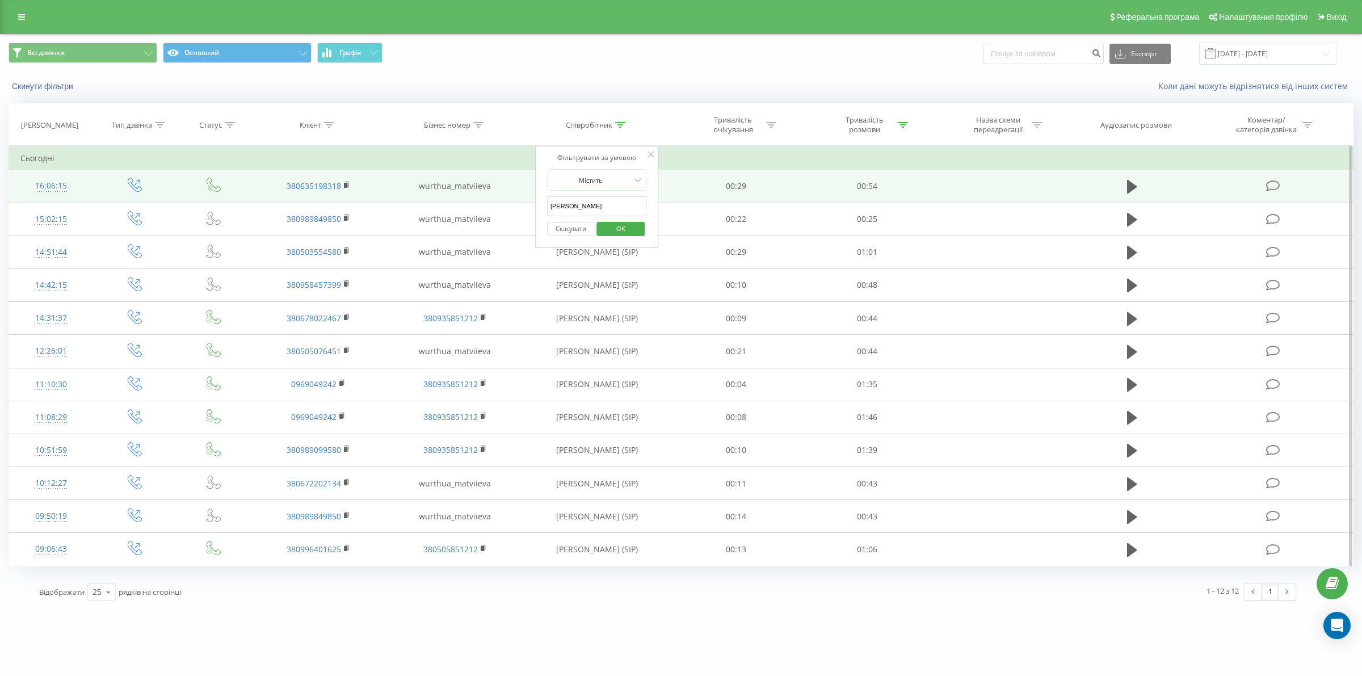
drag, startPoint x: 585, startPoint y: 200, endPoint x: 522, endPoint y: 200, distance: 63.0
click at [522, 200] on table "Фільтрувати за умовою Дорівнює Введіть значення Скасувати OK Фільтрувати за умо…" at bounding box center [681, 356] width 1345 height 420
click button "OK" at bounding box center [621, 229] width 48 height 14
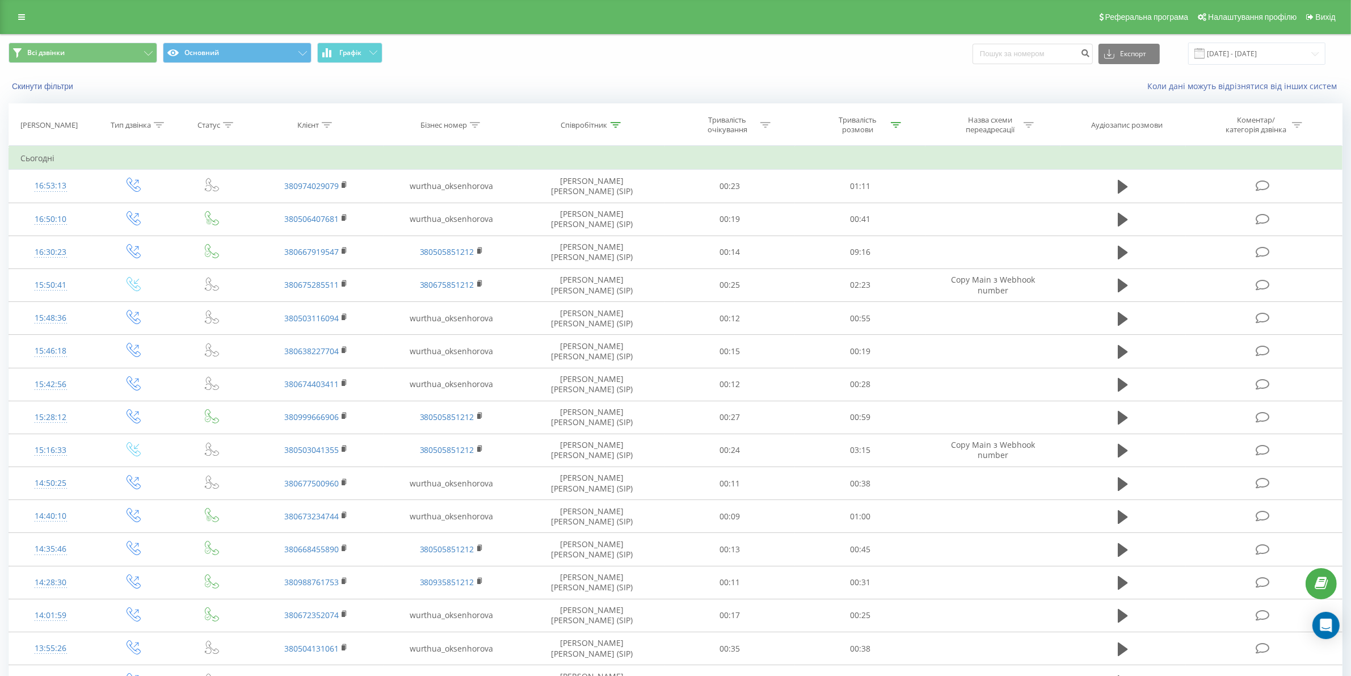
click at [602, 125] on div "Співробітник" at bounding box center [584, 125] width 47 height 10
drag, startPoint x: 581, startPoint y: 202, endPoint x: 540, endPoint y: 202, distance: 40.3
click at [540, 202] on div "Фільтрувати за умовою Містить оксенгорова Скасувати OK" at bounding box center [593, 197] width 124 height 102
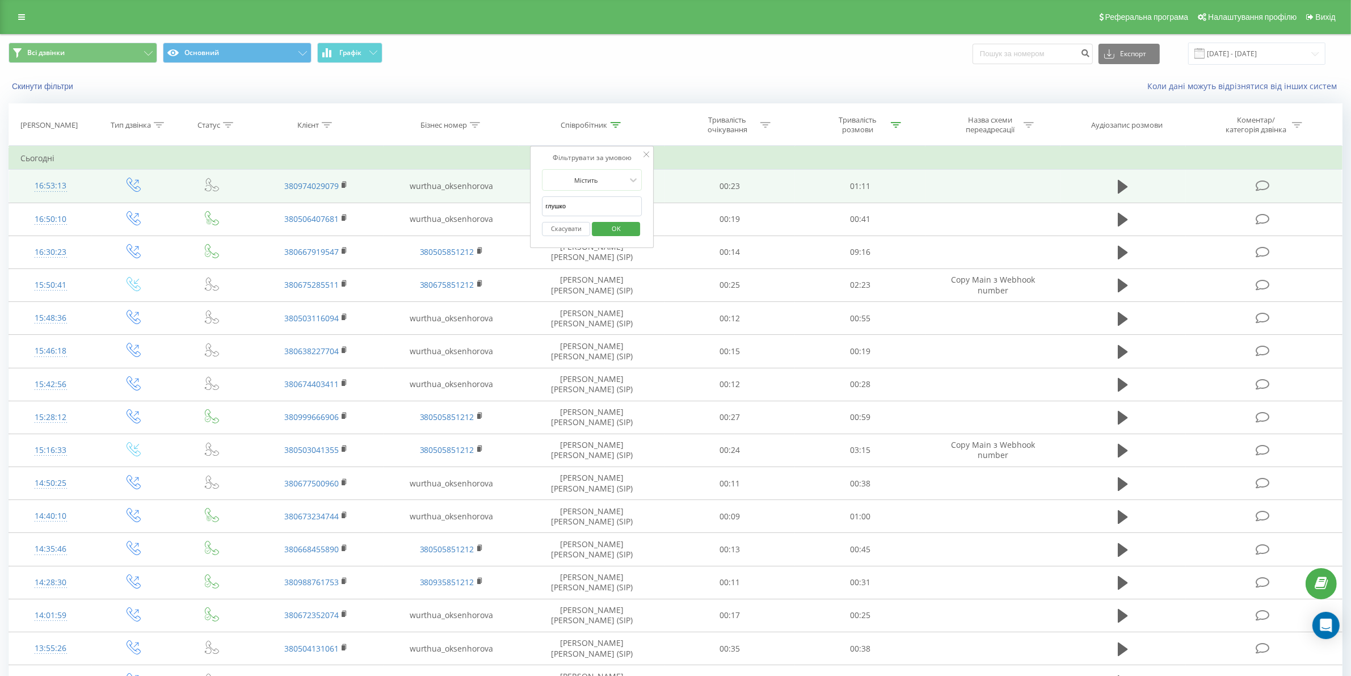
click button "OK" at bounding box center [616, 229] width 48 height 14
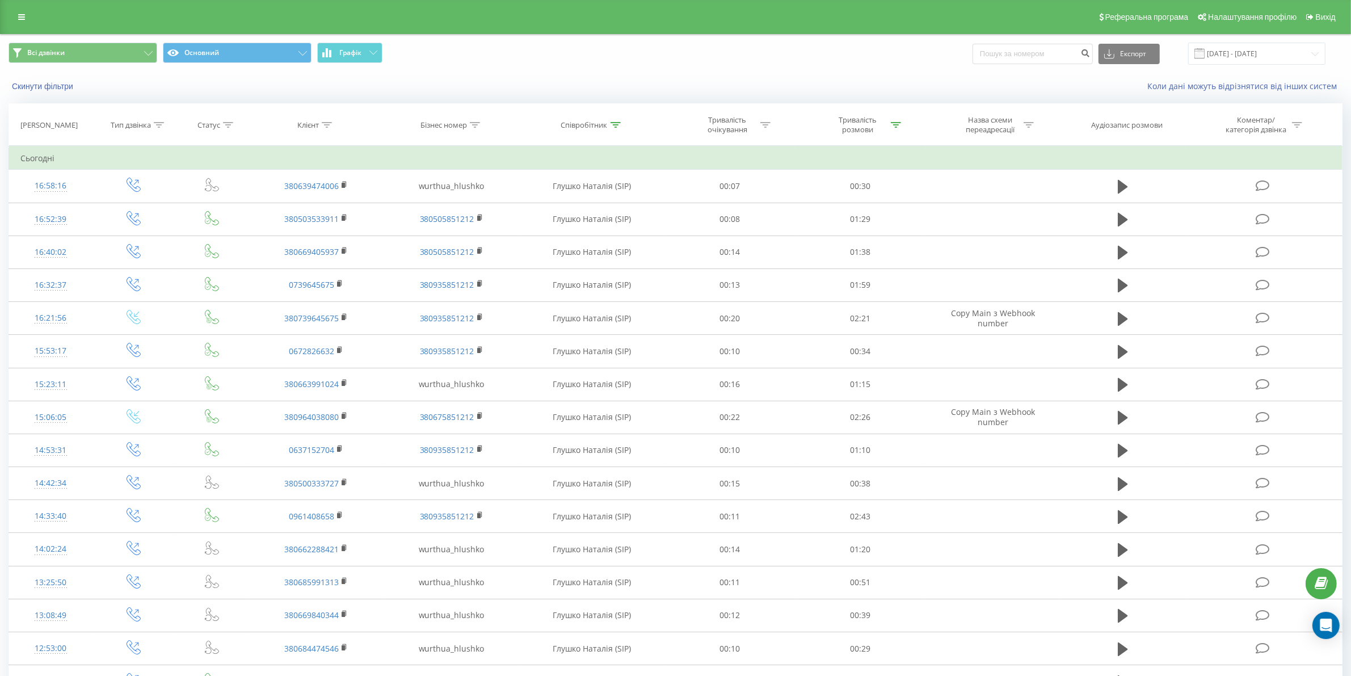
click at [576, 125] on div "Співробітник" at bounding box center [584, 125] width 47 height 10
drag, startPoint x: 583, startPoint y: 200, endPoint x: 534, endPoint y: 203, distance: 48.9
click at [534, 203] on div "Фільтрувати за умовою Містить глушко Скасувати OK" at bounding box center [593, 197] width 124 height 102
type input "гребенніков"
click button "OK" at bounding box center [616, 229] width 48 height 14
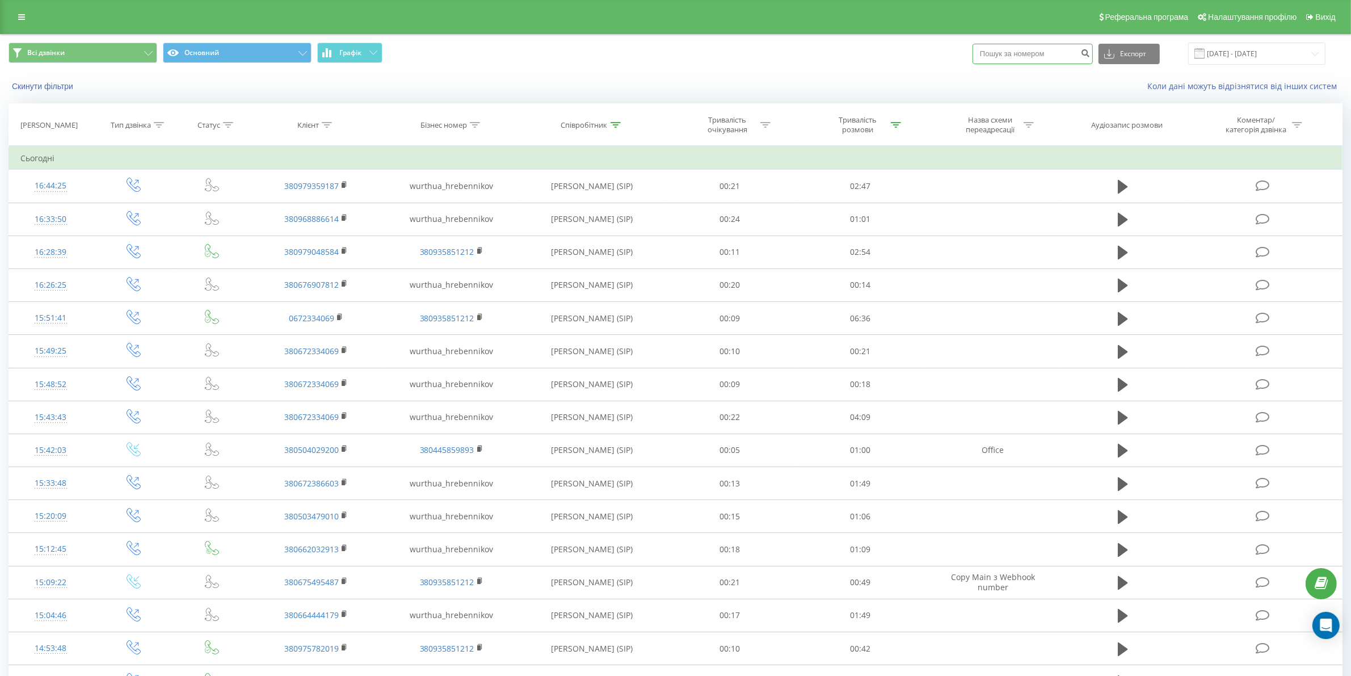
click at [1045, 57] on input at bounding box center [1033, 54] width 120 height 20
paste input "0986013517"
type input "0986013517"
click at [1090, 52] on icon "submit" at bounding box center [1086, 51] width 10 height 7
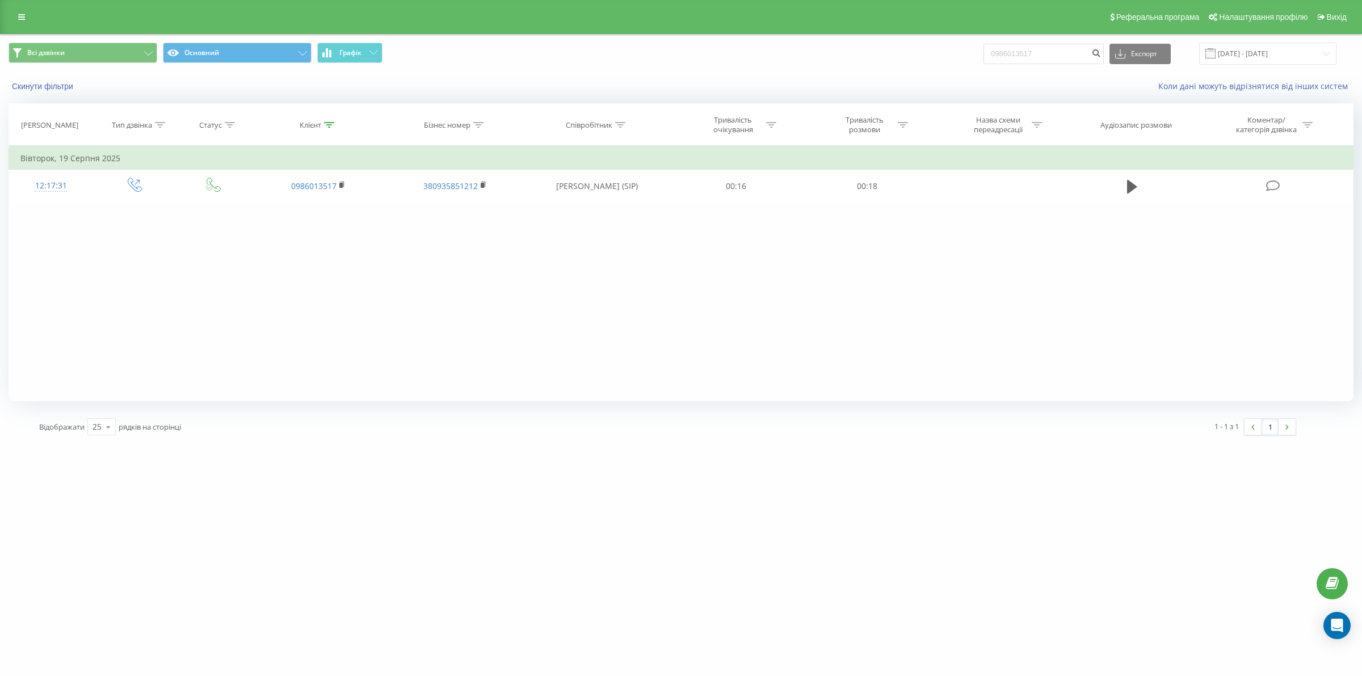
click at [18, 5] on div "Реферальна програма Налаштування профілю Вихід" at bounding box center [681, 17] width 1362 height 34
click at [20, 11] on link at bounding box center [21, 17] width 20 height 16
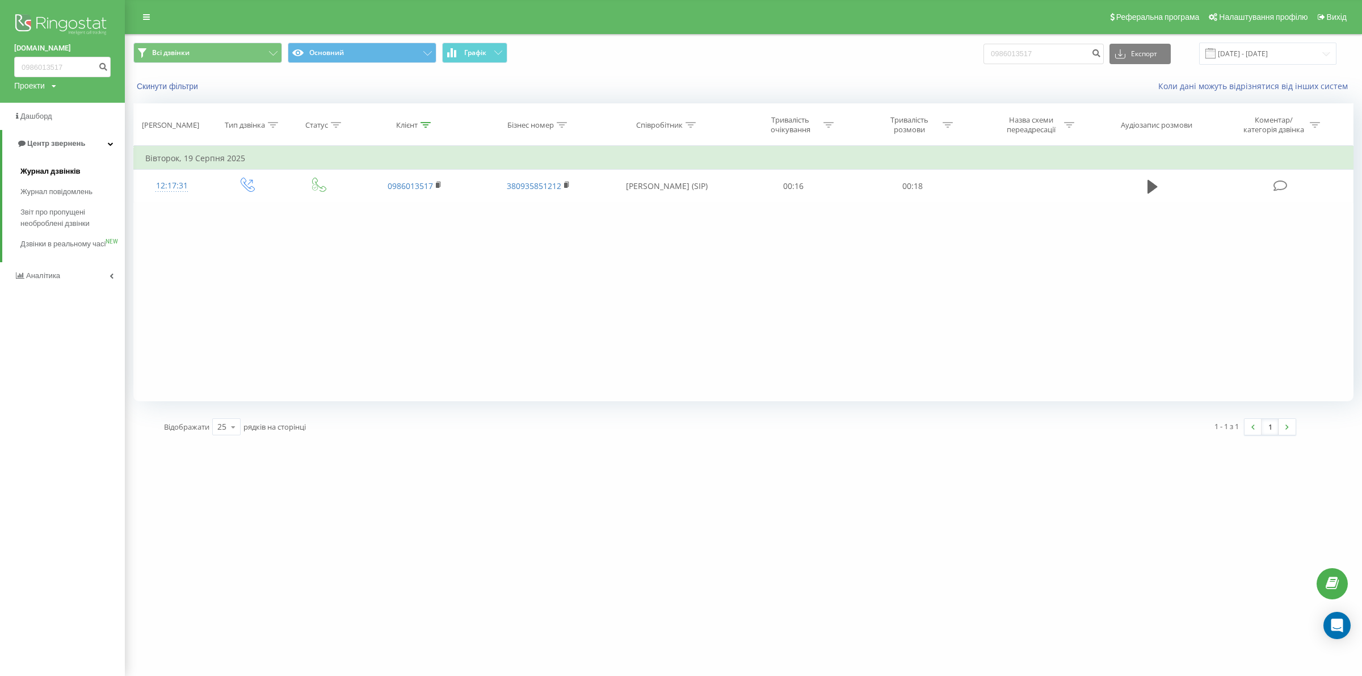
click at [46, 175] on span "Журнал дзвінків" at bounding box center [50, 171] width 60 height 11
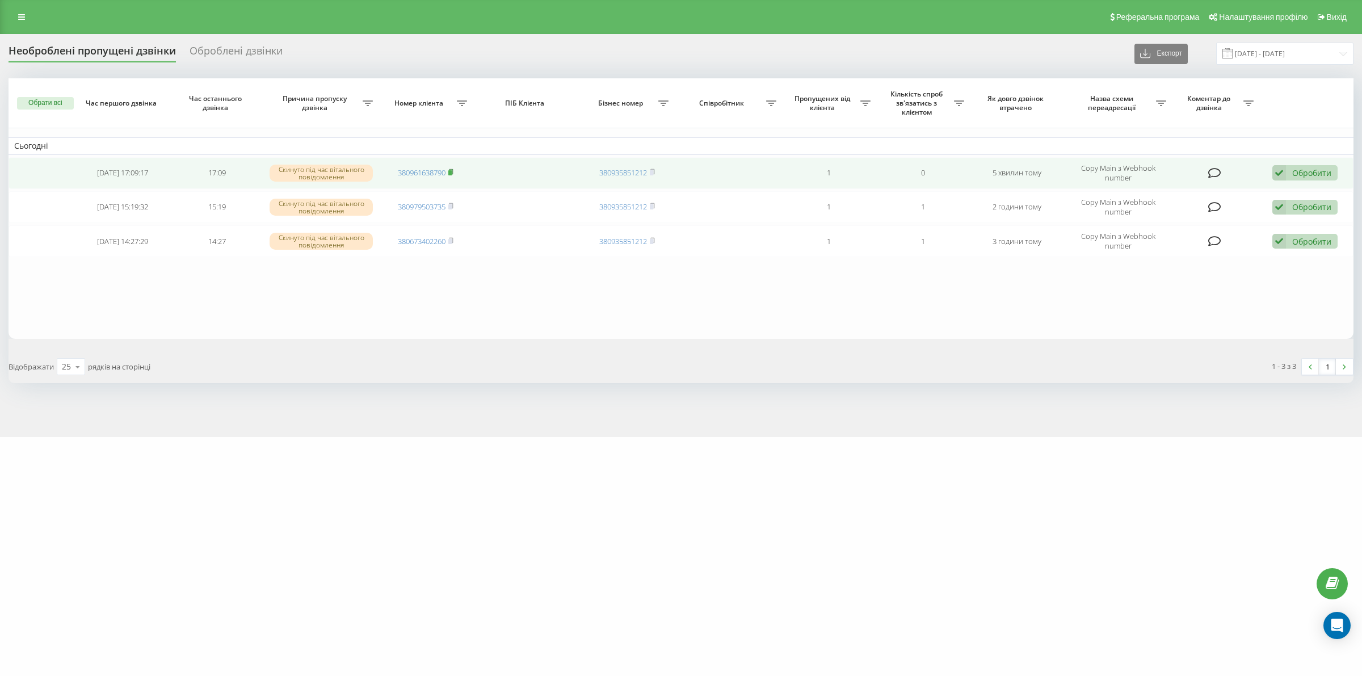
click at [453, 171] on icon at bounding box center [450, 172] width 5 height 7
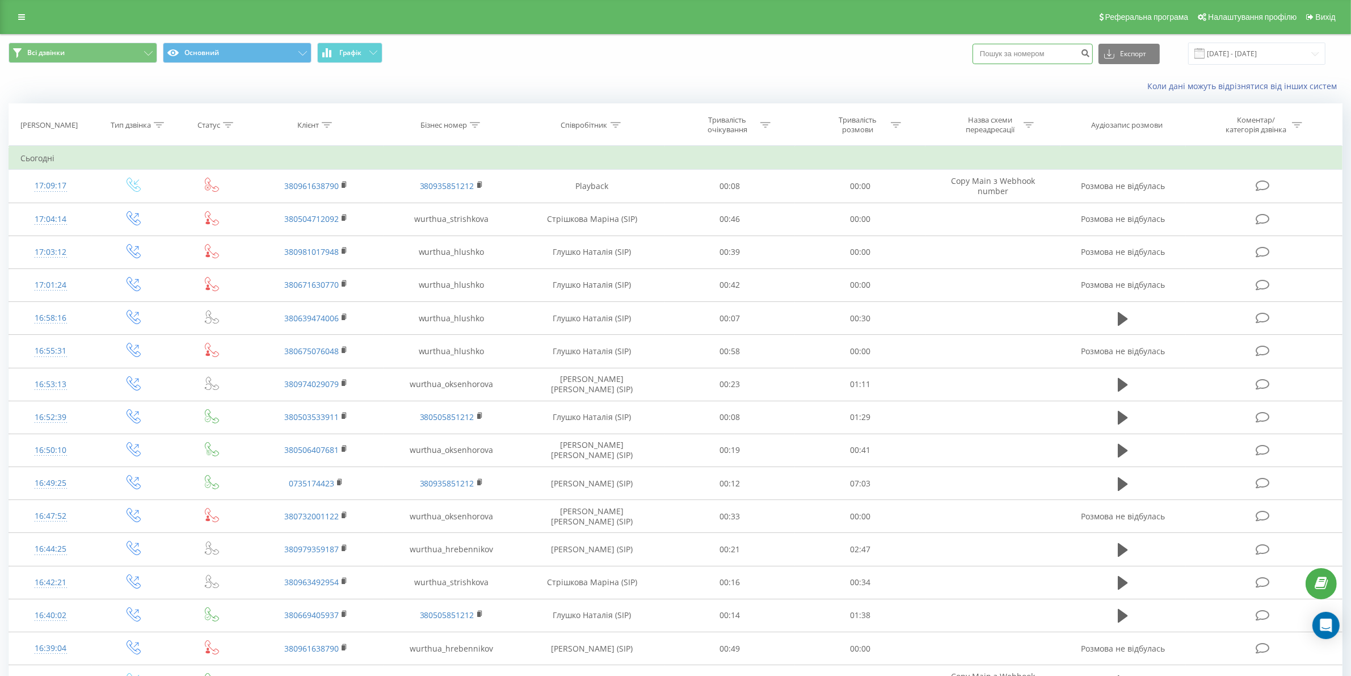
click at [1054, 52] on input at bounding box center [1033, 54] width 120 height 20
paste input "380961638790"
click at [1005, 50] on input "380961638790" at bounding box center [1033, 54] width 120 height 20
type input "0961638790"
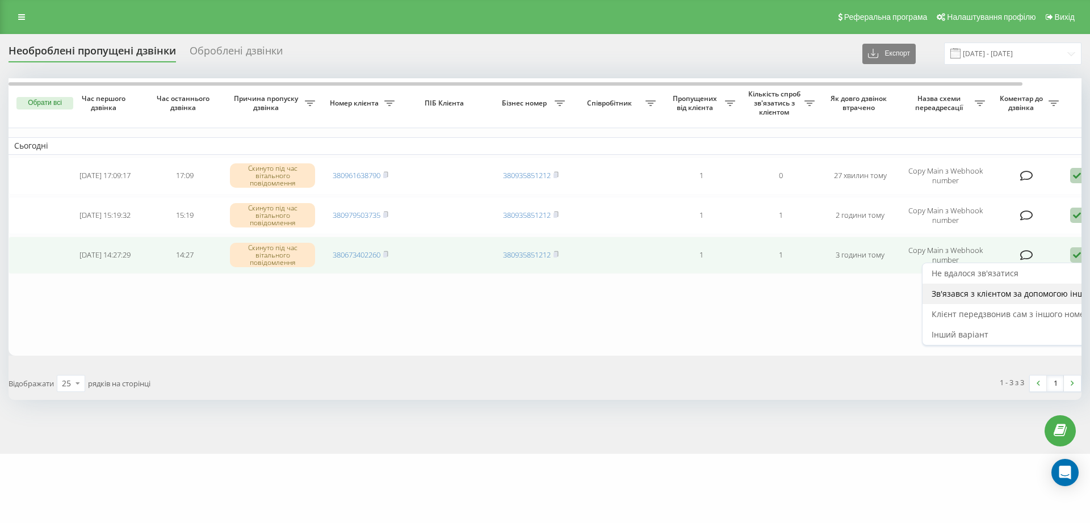
click at [1020, 292] on span "Зв'язався з клієнтом за допомогою іншого каналу" at bounding box center [1028, 293] width 194 height 11
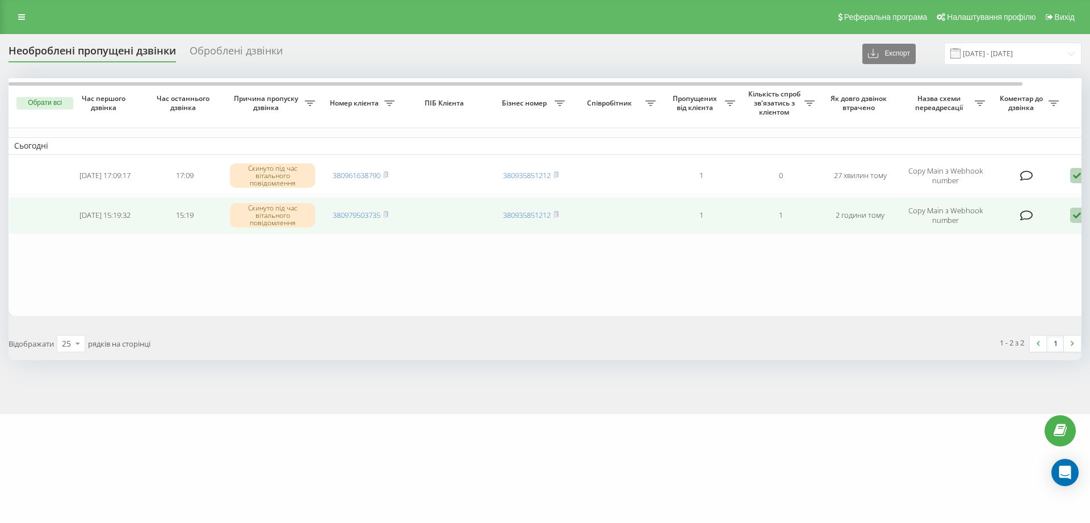
click at [1075, 213] on icon at bounding box center [1077, 215] width 14 height 15
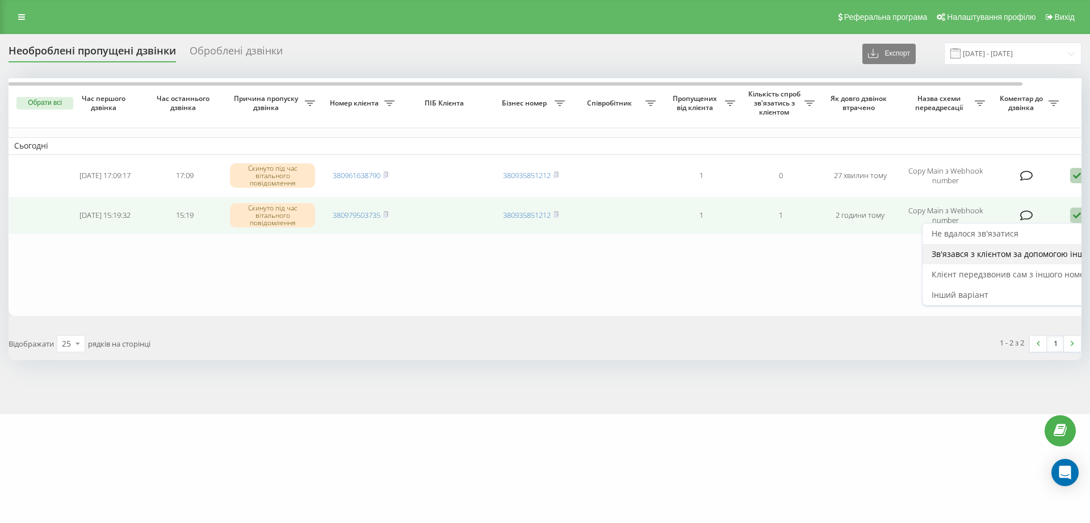
click at [1029, 257] on span "Зв'язався з клієнтом за допомогою іншого каналу" at bounding box center [1028, 254] width 194 height 11
